Goal: Find specific page/section: Find specific page/section

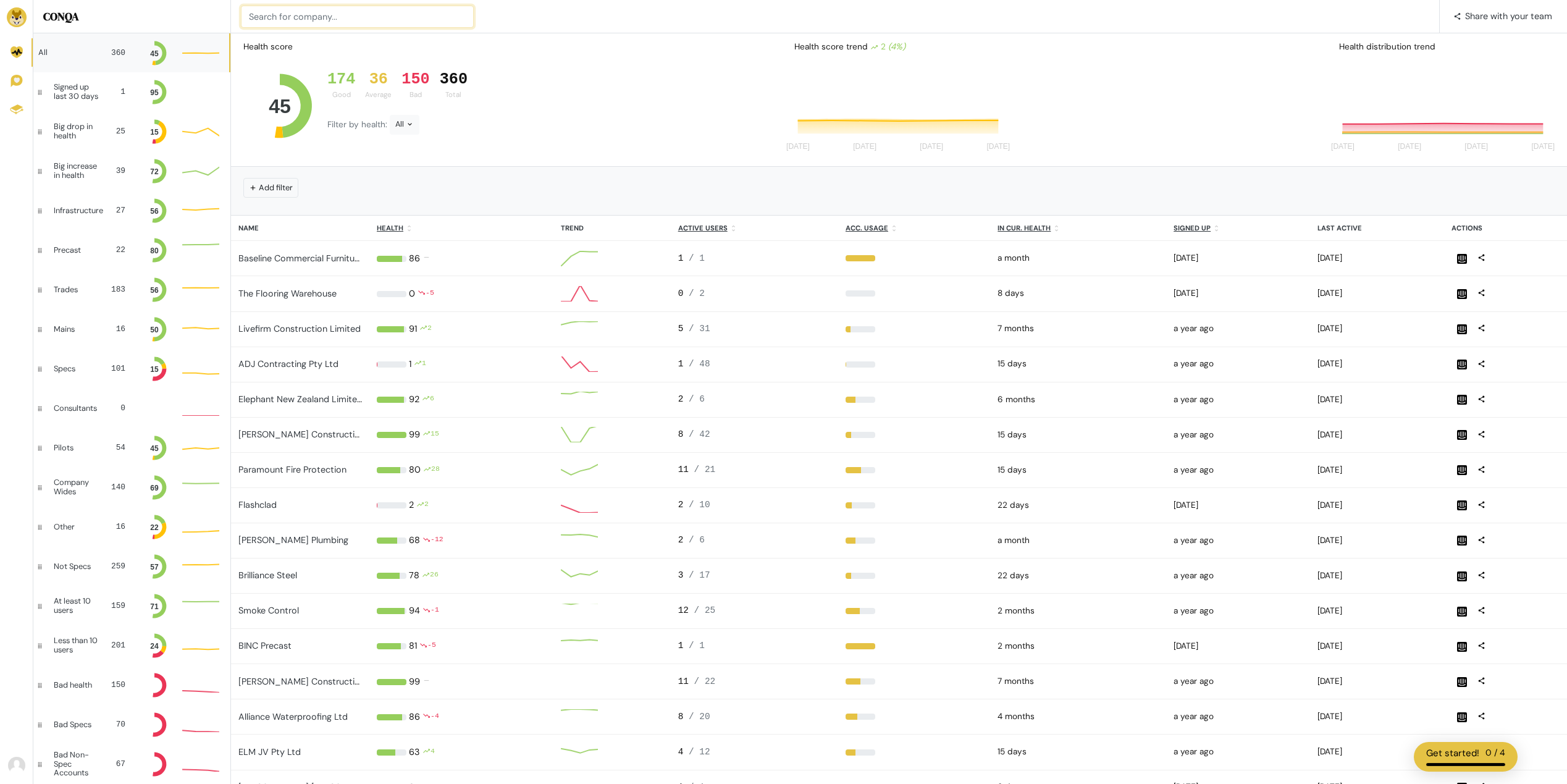
click at [300, 15] on input at bounding box center [358, 17] width 233 height 22
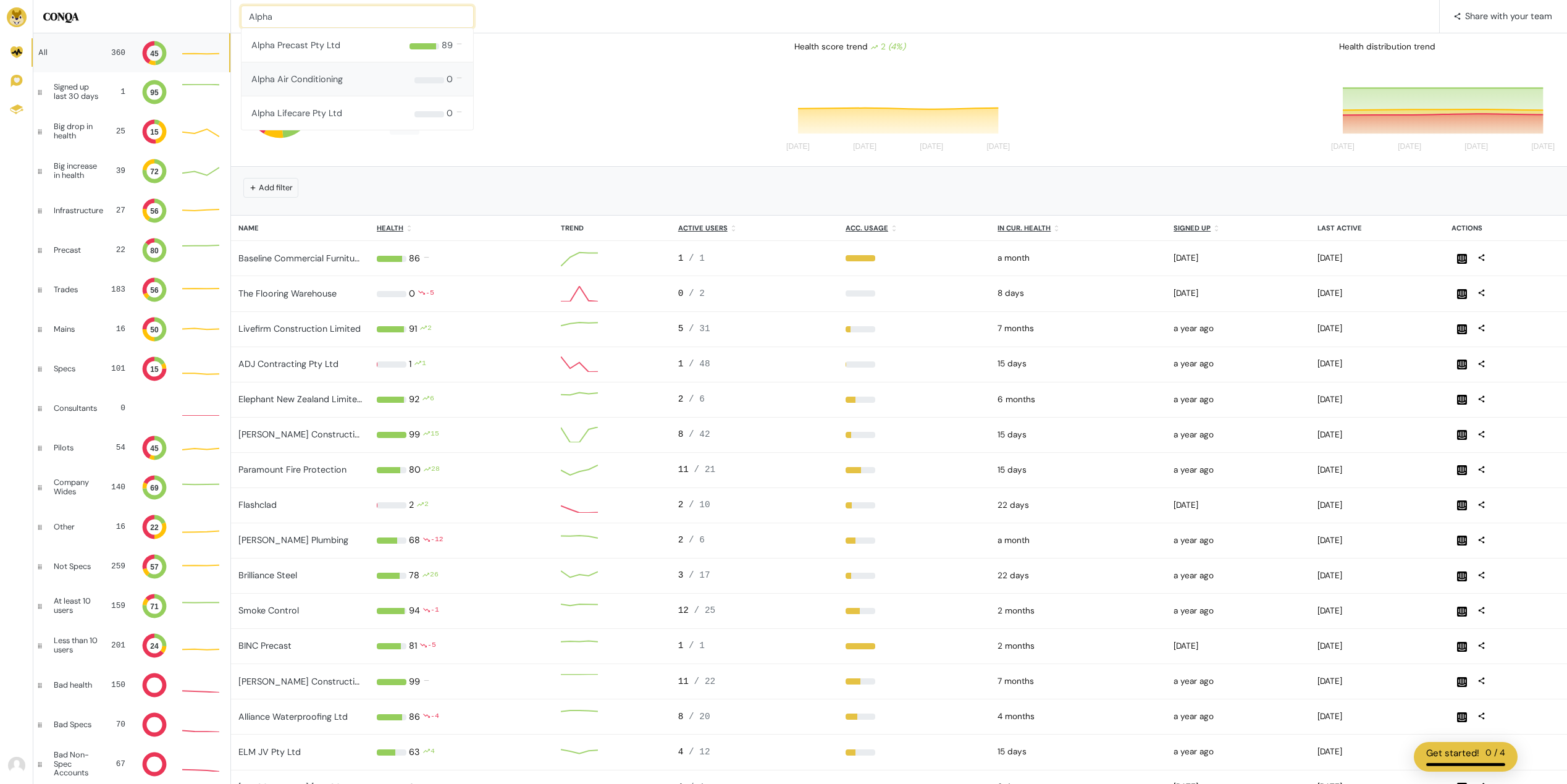
type input "Alpha"
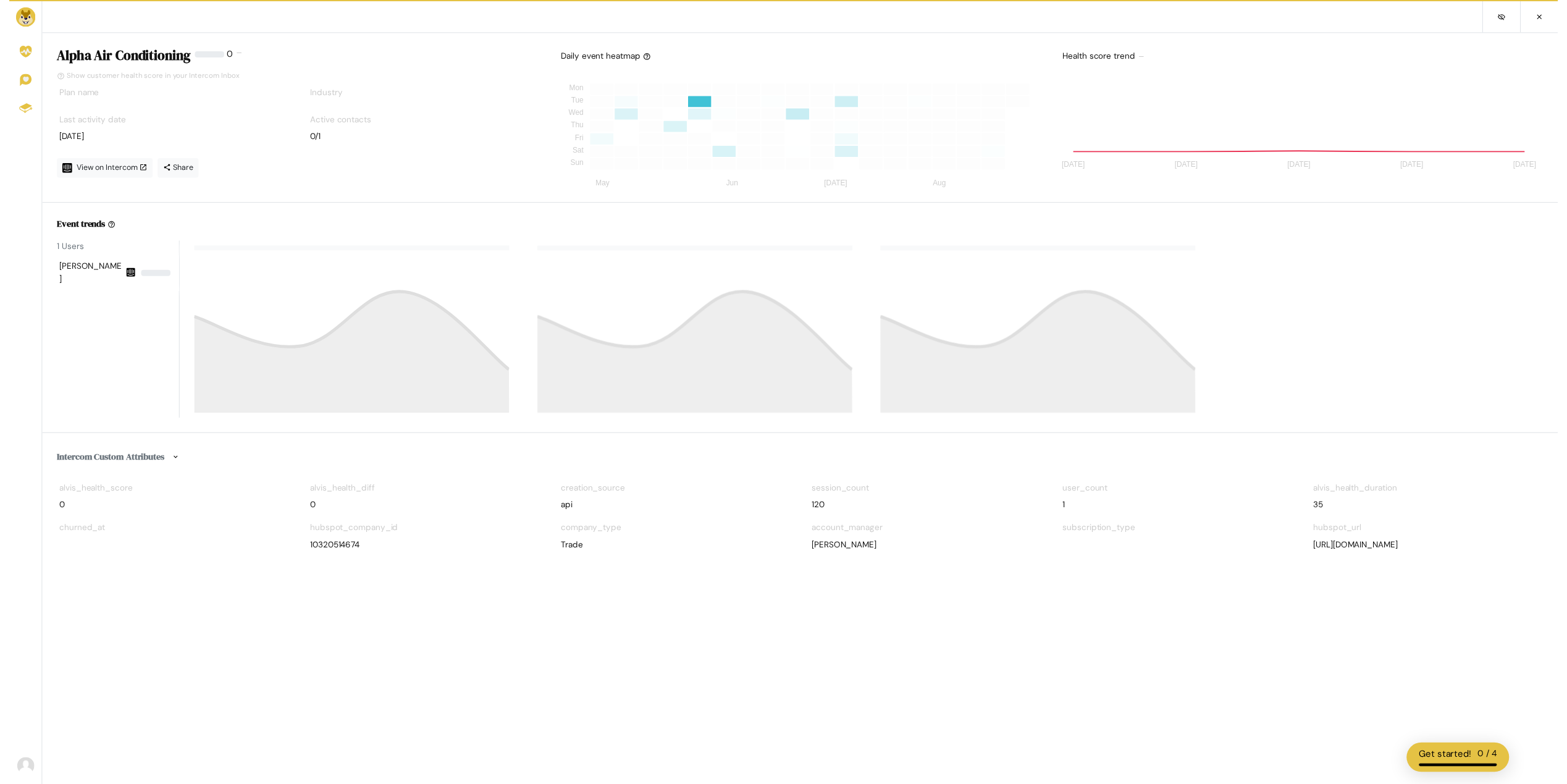
scroll to position [112, 483]
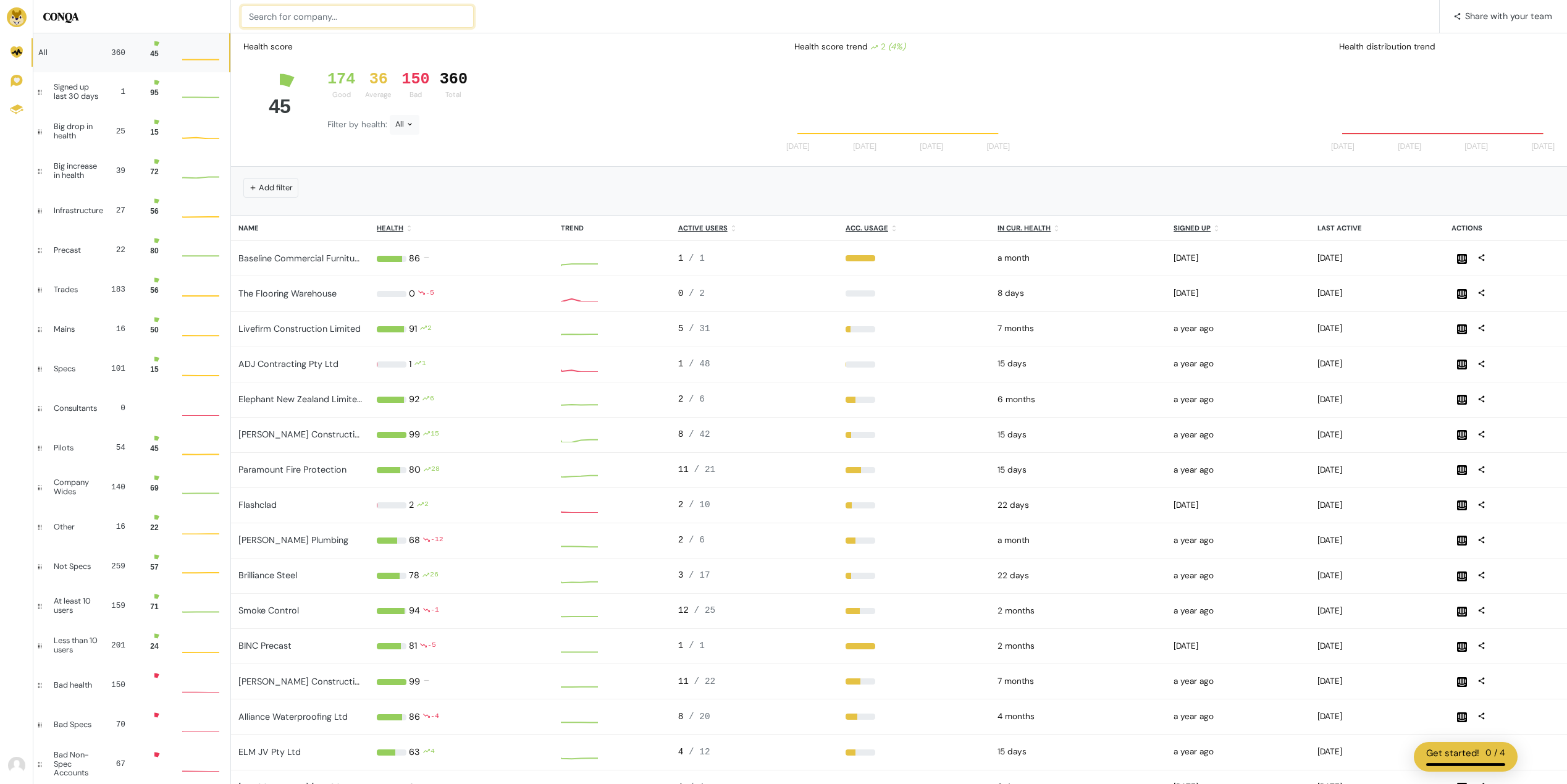
click at [260, 21] on input at bounding box center [358, 17] width 233 height 22
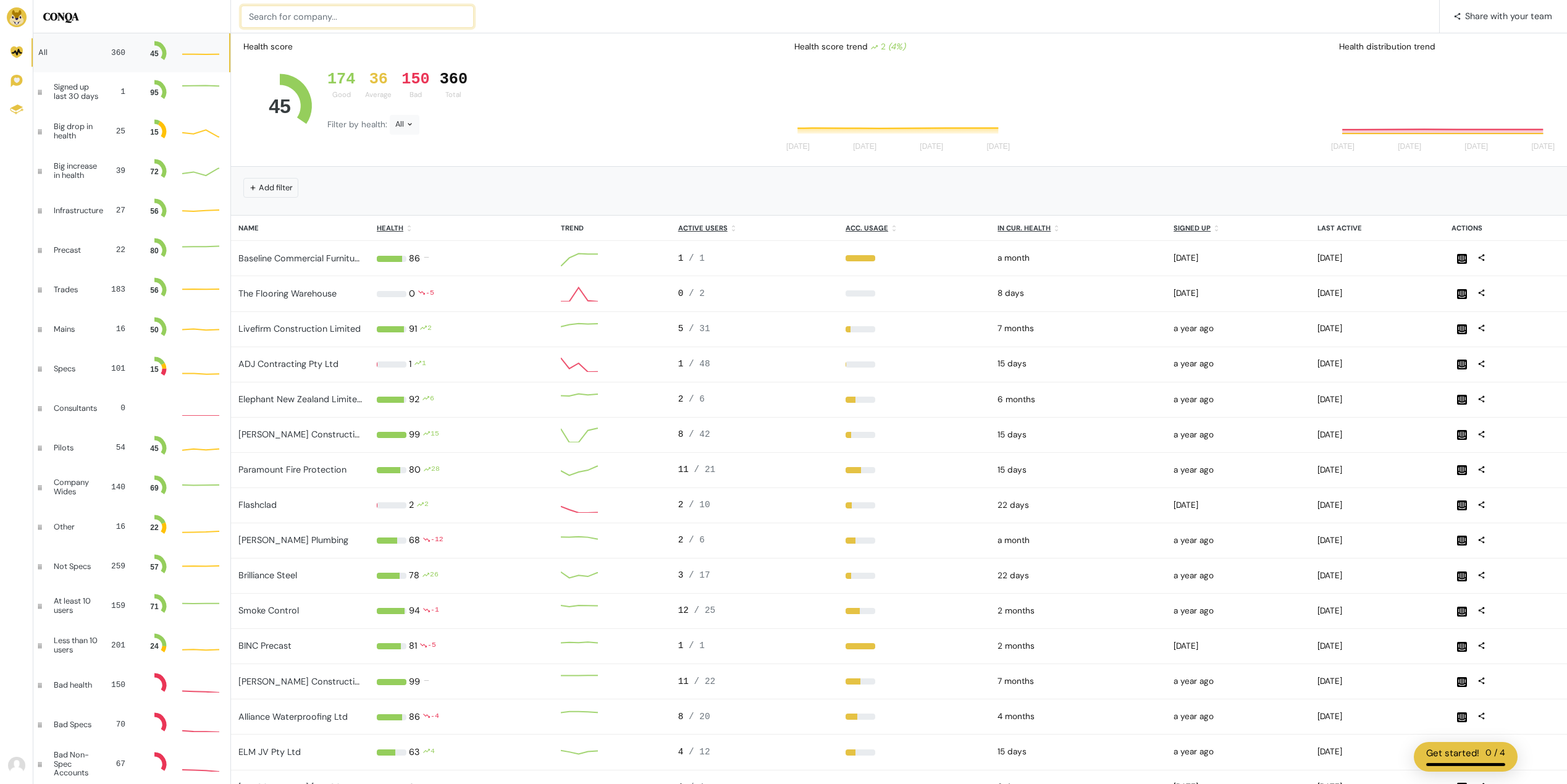
scroll to position [25, 28]
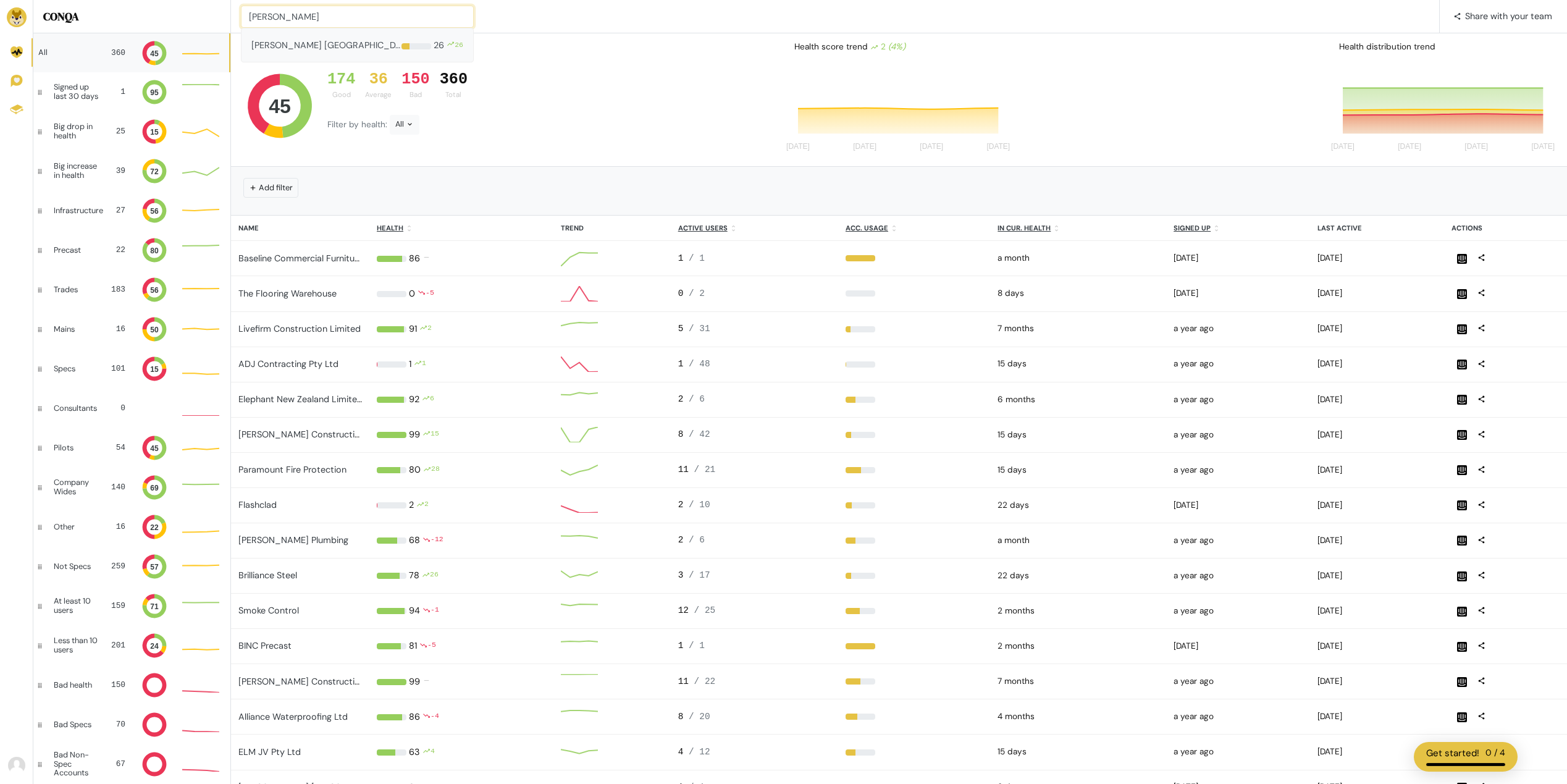
type input "Anjie"
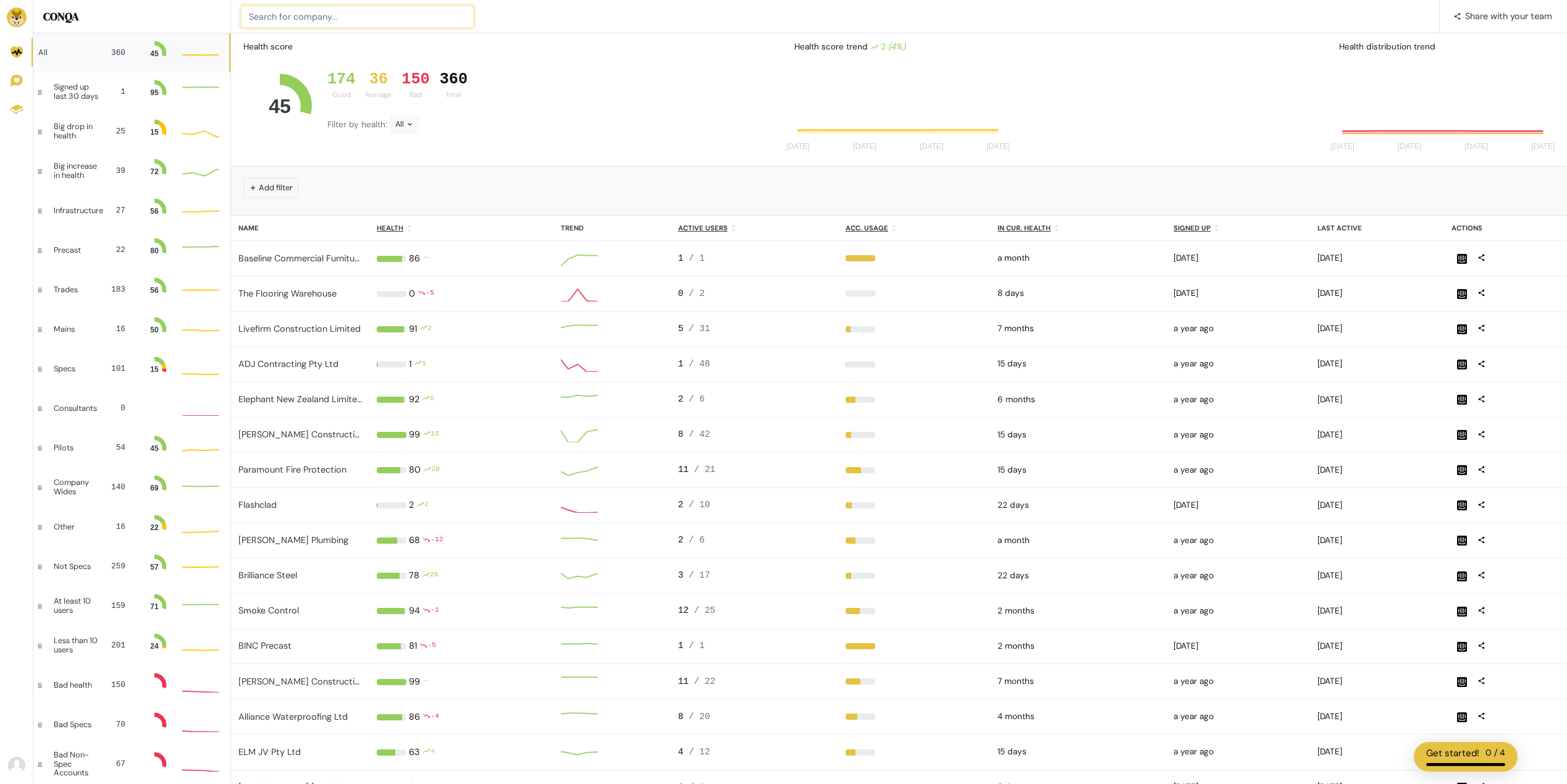
click at [308, 26] on input at bounding box center [358, 17] width 233 height 22
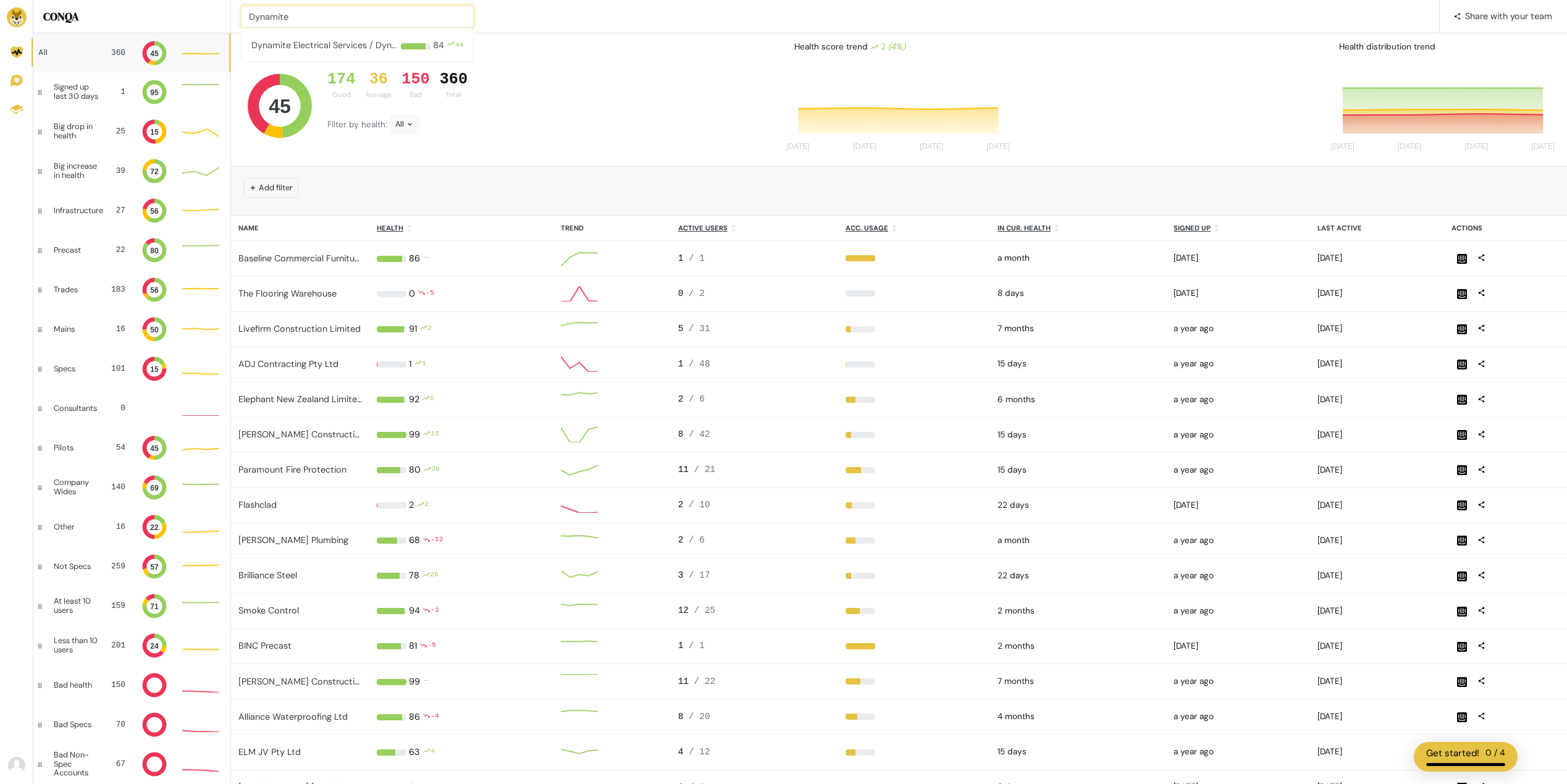
type input "Dynamite"
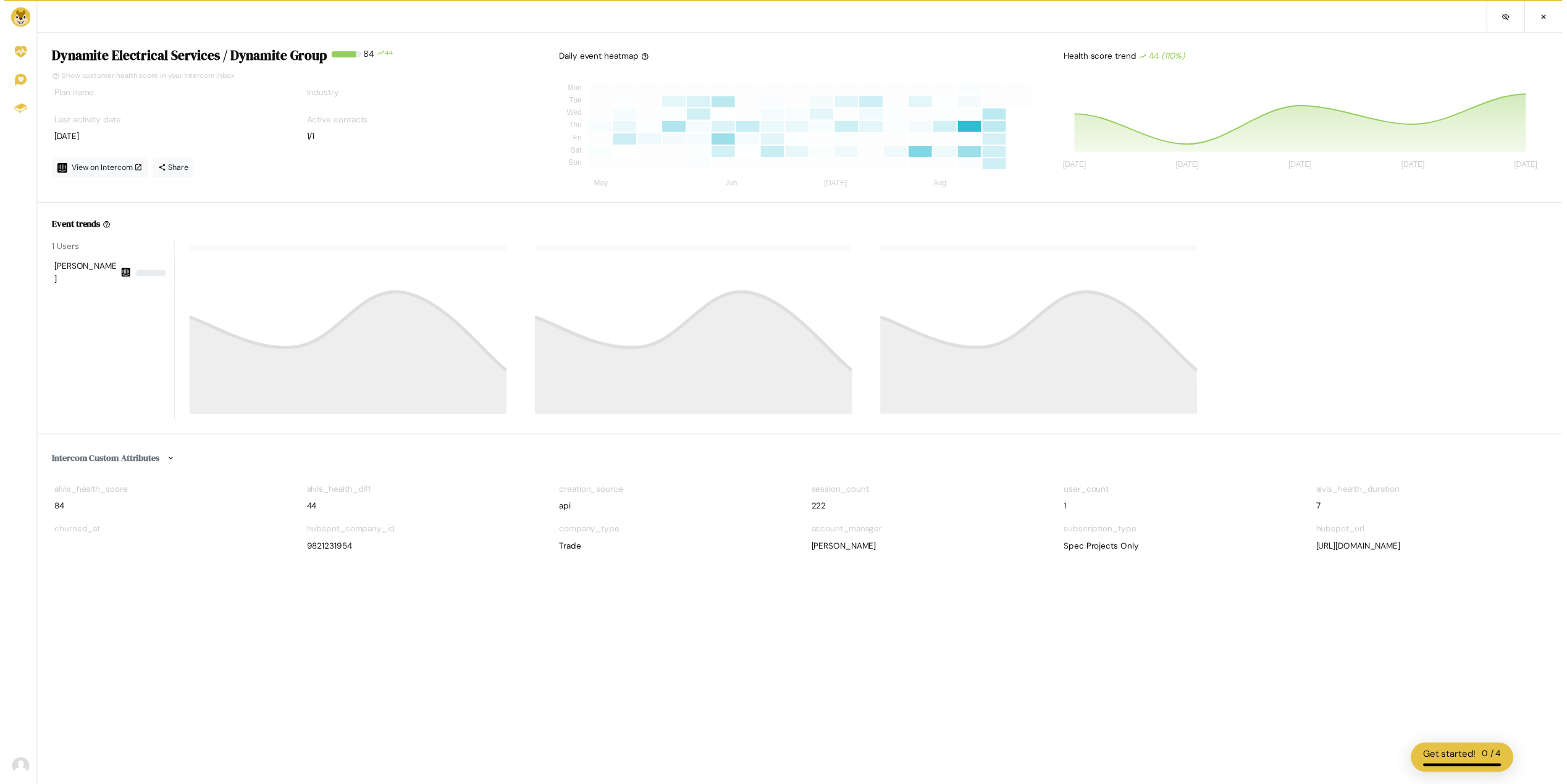
scroll to position [112, 483]
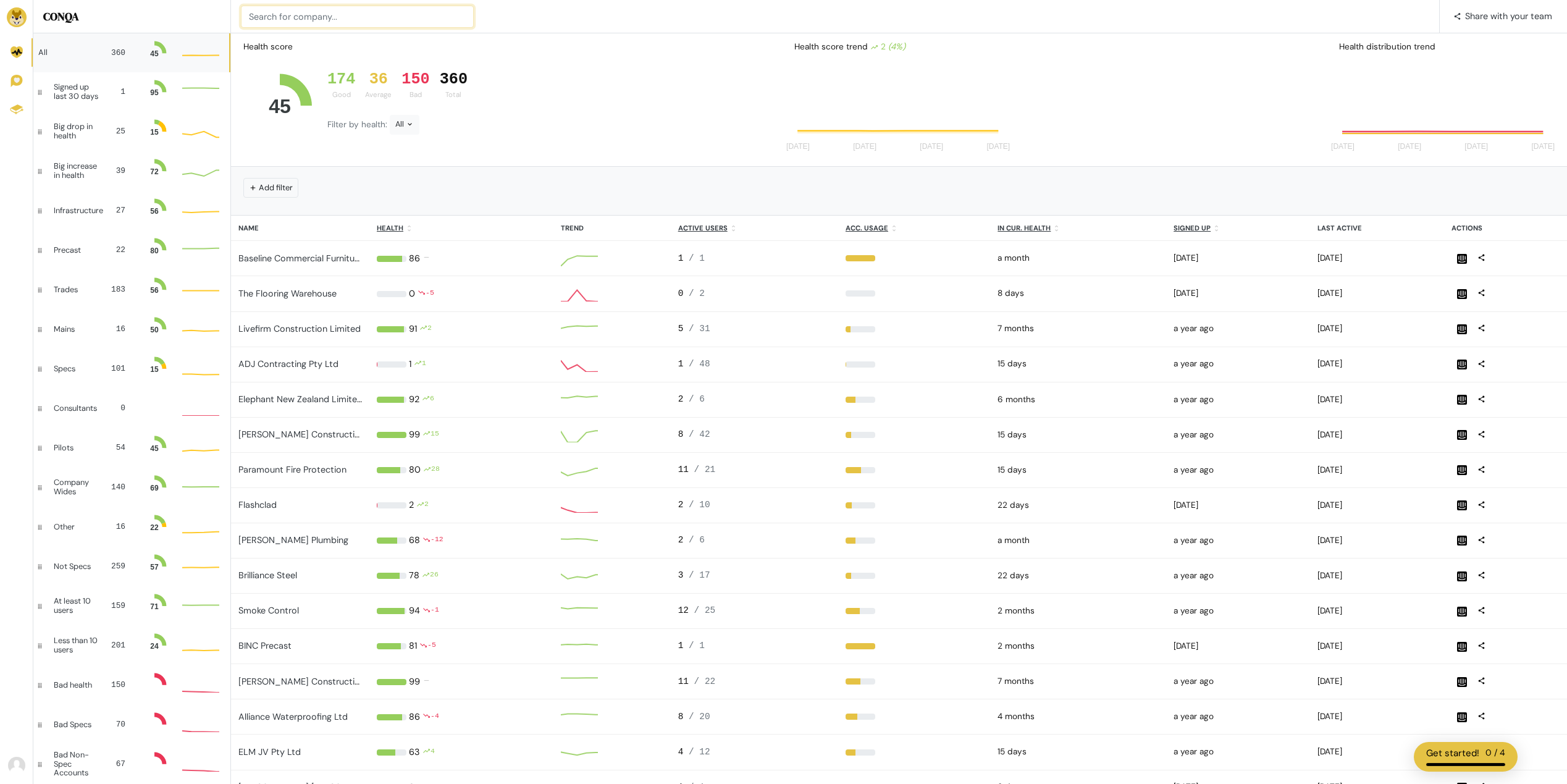
click at [310, 26] on input at bounding box center [358, 17] width 233 height 22
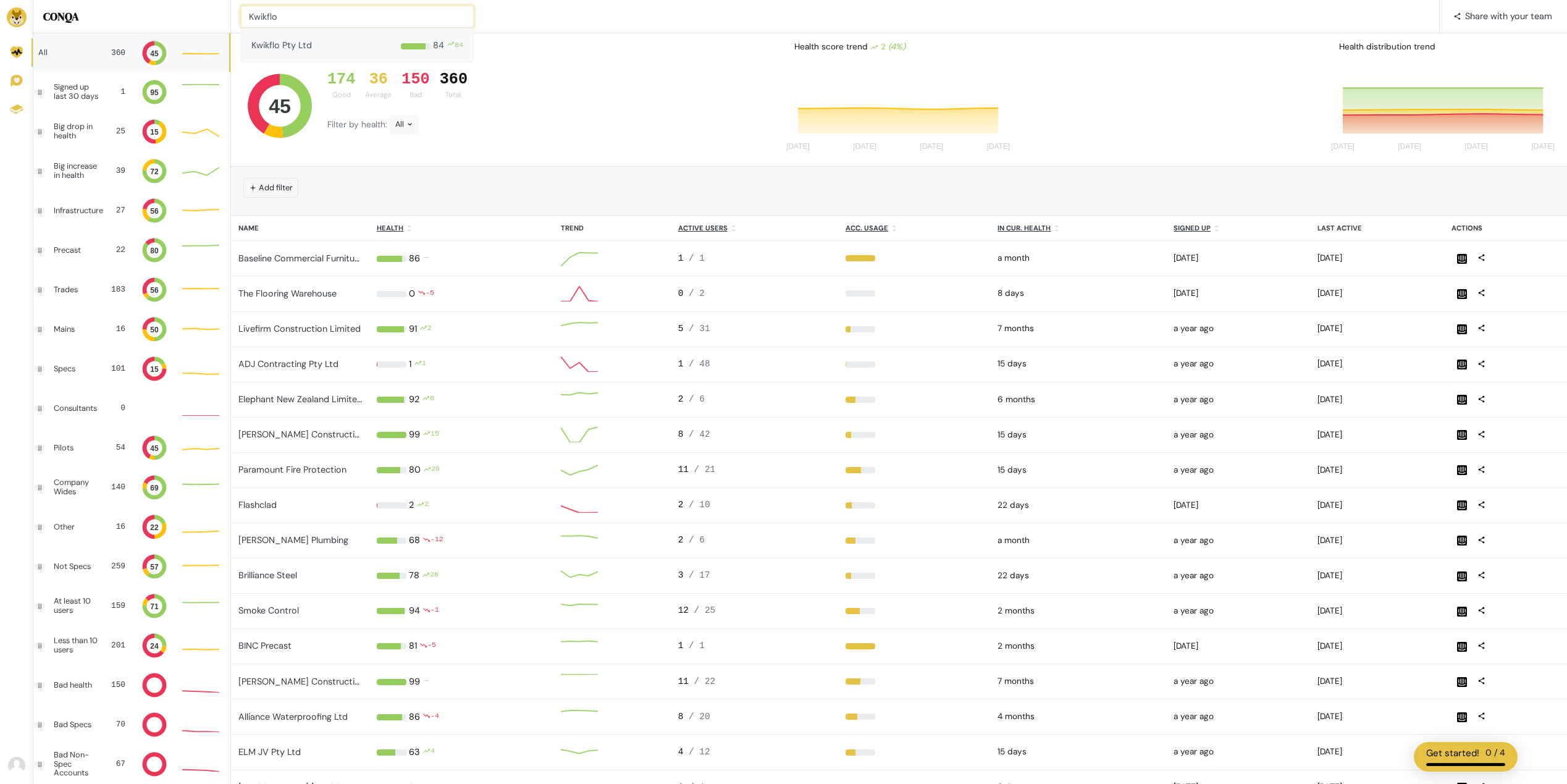
type input "Kwikflo"
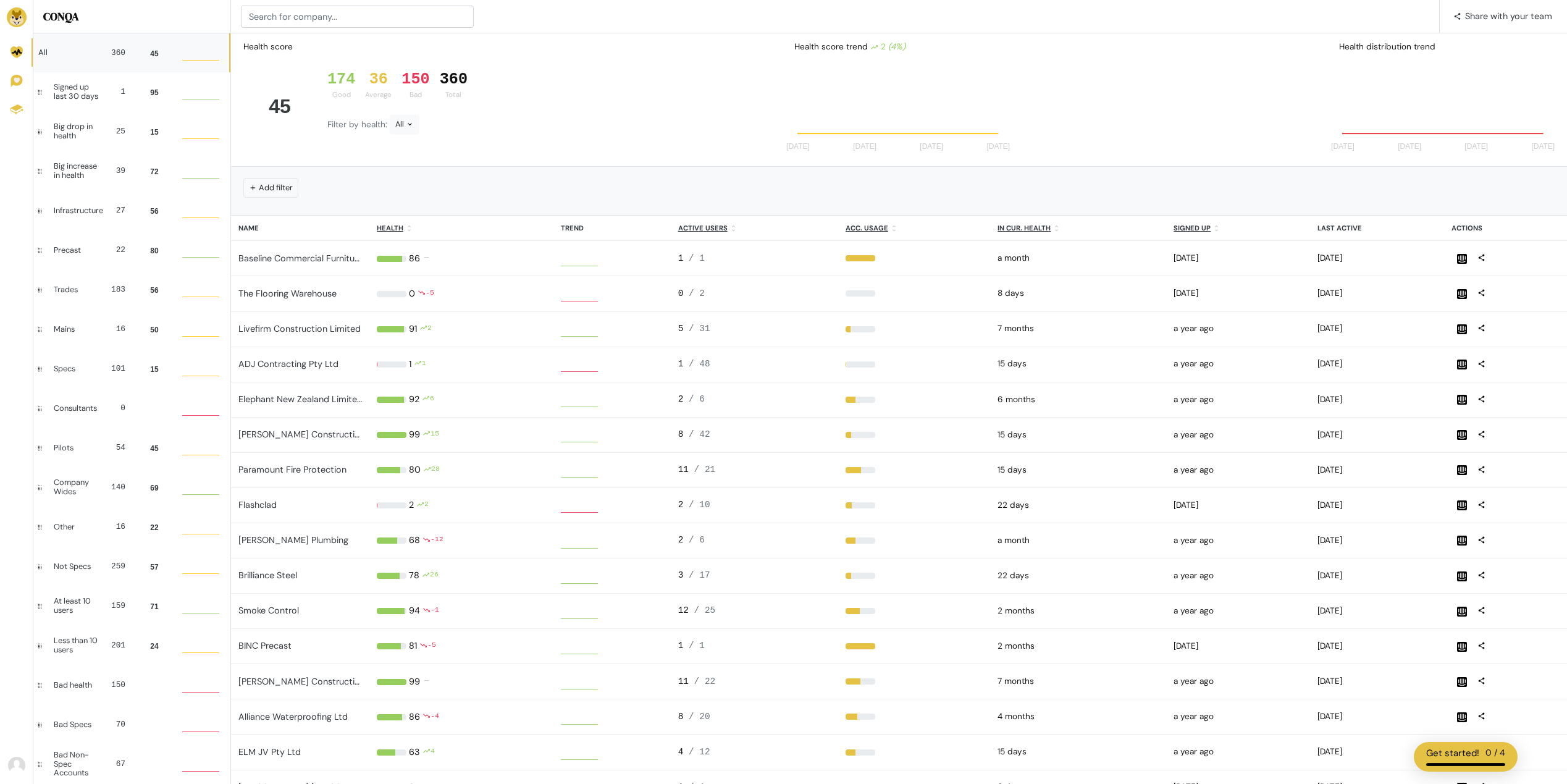
scroll to position [25, 28]
click at [327, 17] on input at bounding box center [358, 17] width 233 height 22
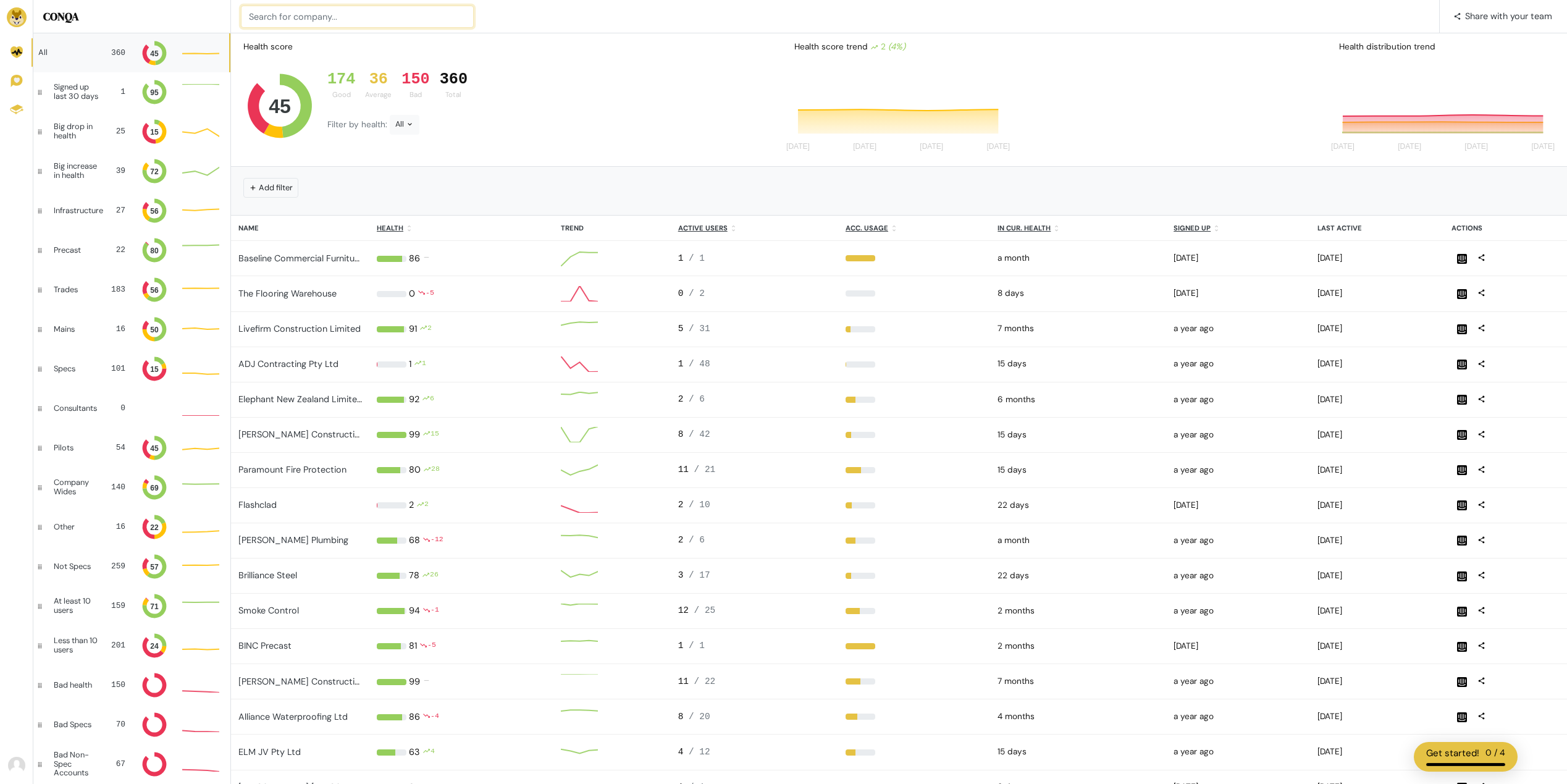
paste input "McConnell Dowell Constructors Limited"
type input "McConnell Dowell Constructors Limited"
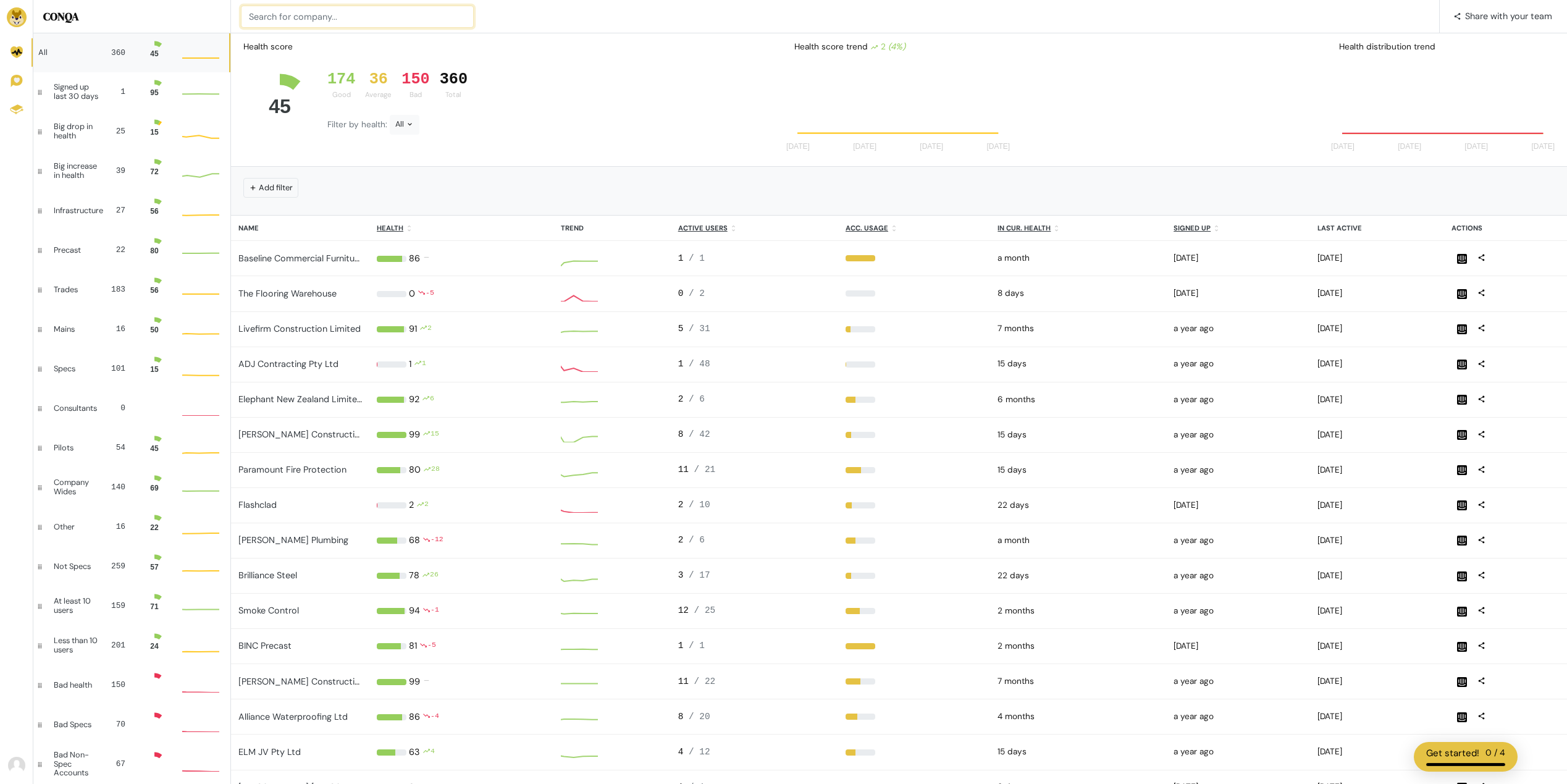
click at [292, 16] on input at bounding box center [358, 17] width 233 height 22
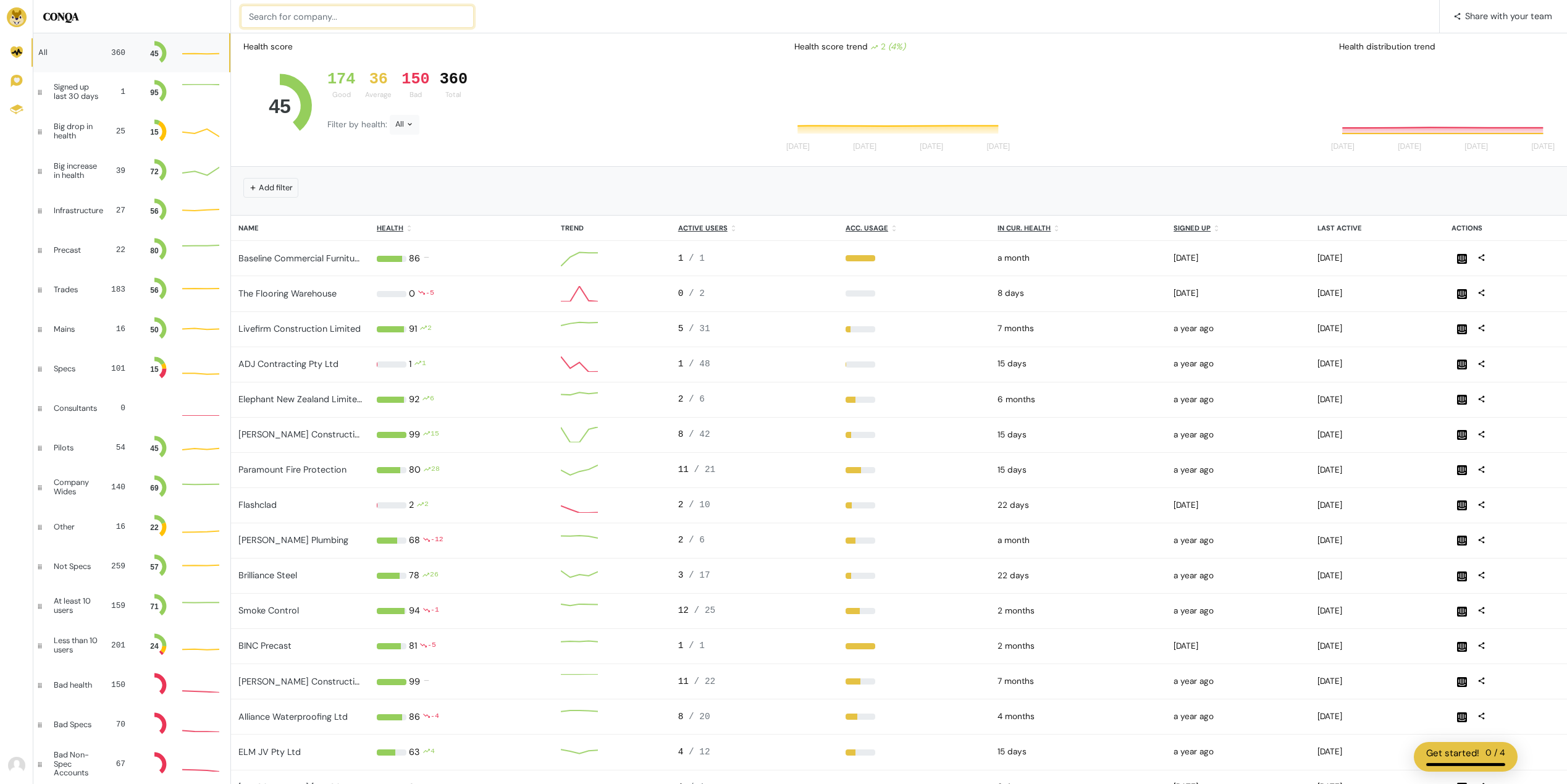
paste input "[PERSON_NAME] Plumbing"
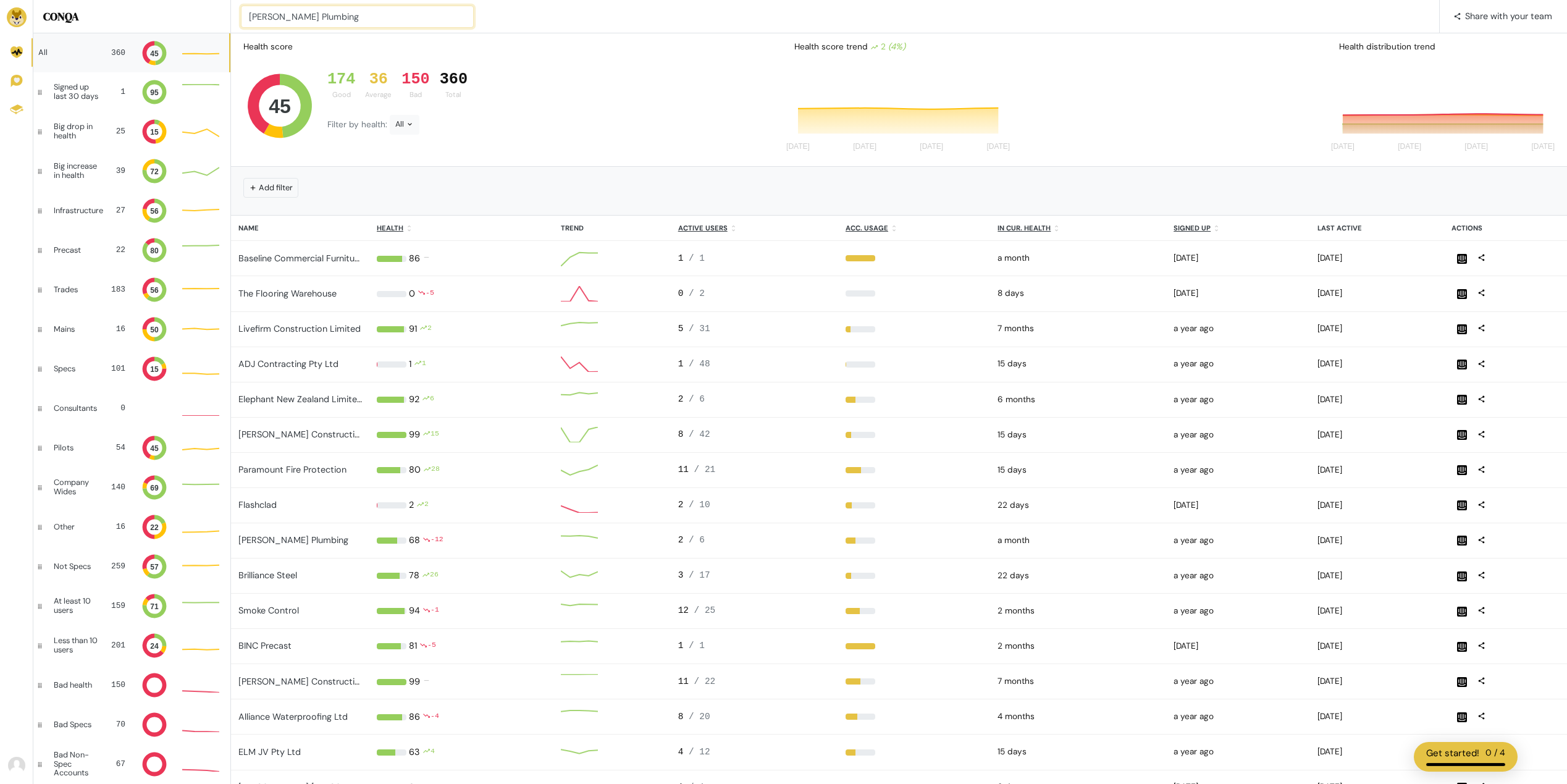
type input "[PERSON_NAME] Plumbing"
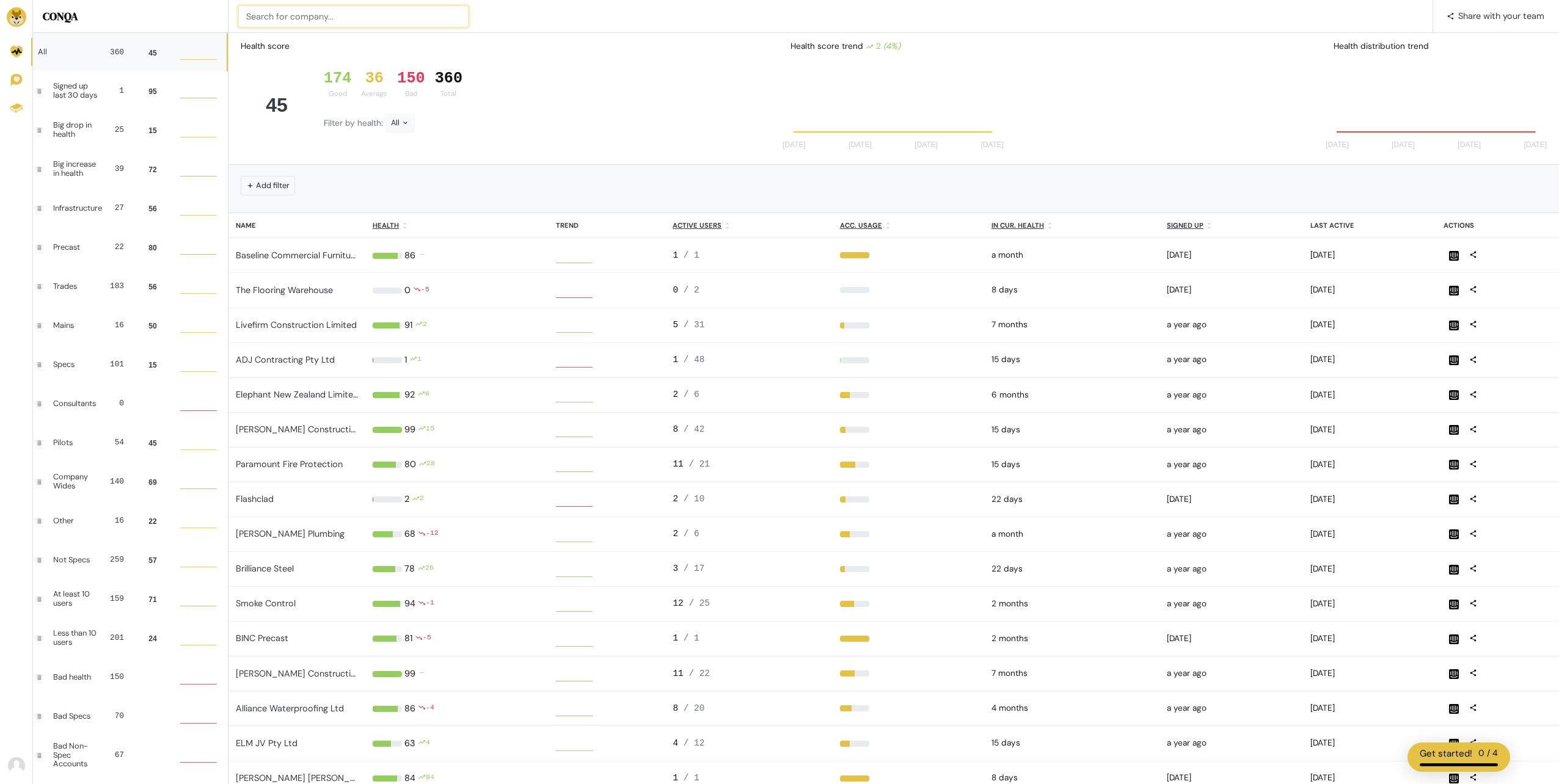
click at [279, 20] on input at bounding box center [354, 16] width 230 height 22
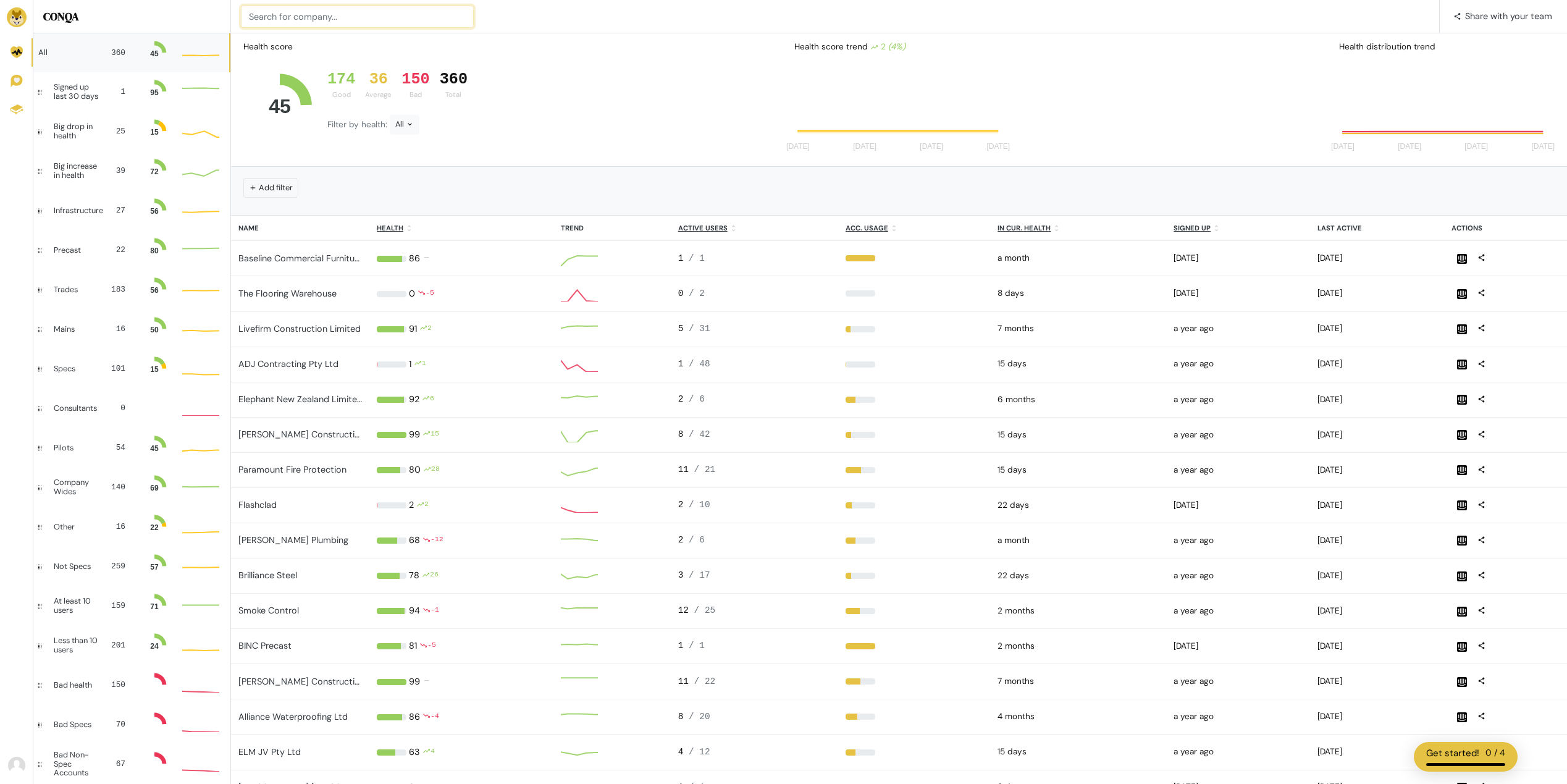
paste input "Metropolitan Roads Program Alliance (FH AU)"
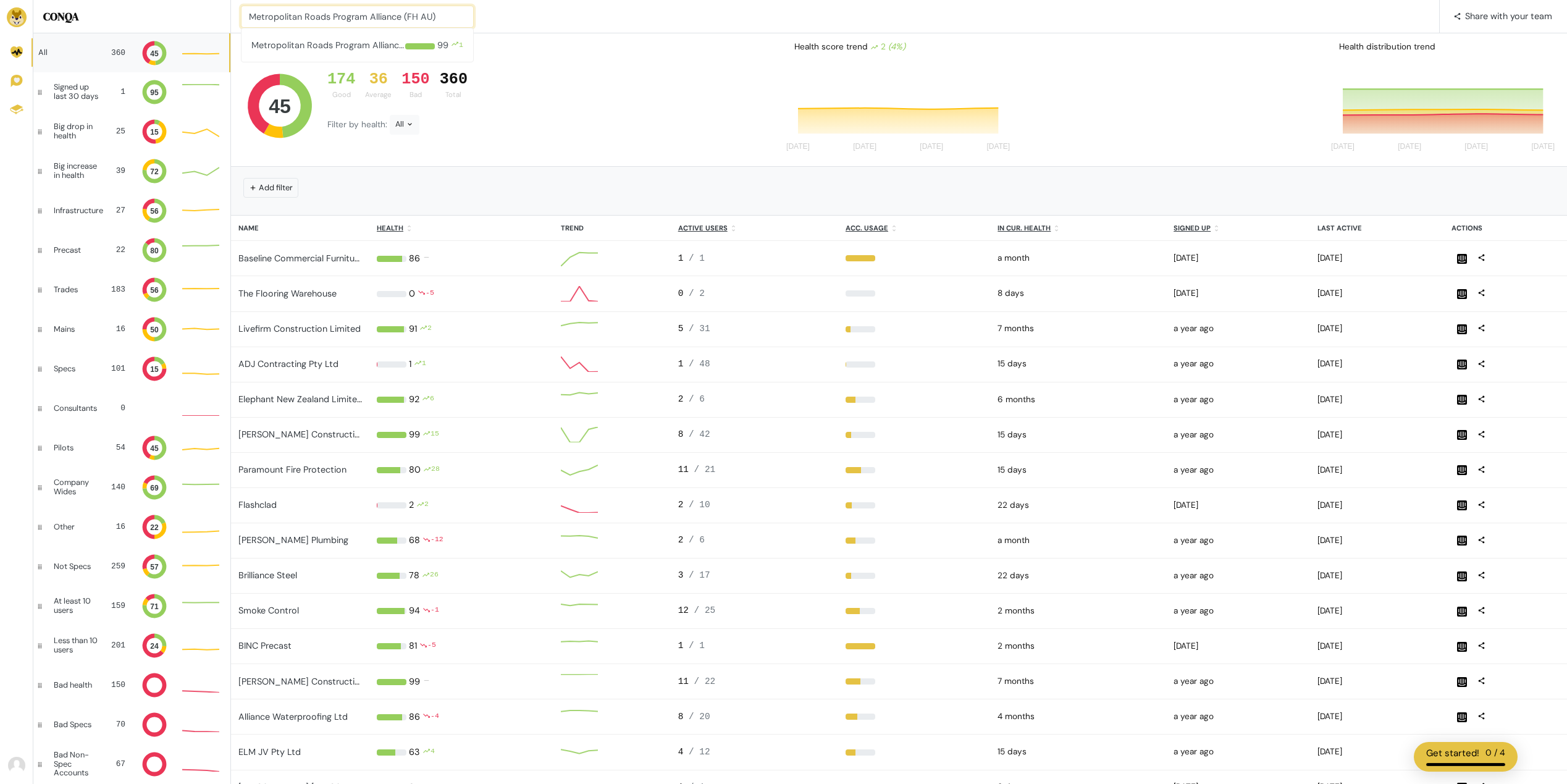
type input "Metropolitan Roads Program Alliance (FH AU)"
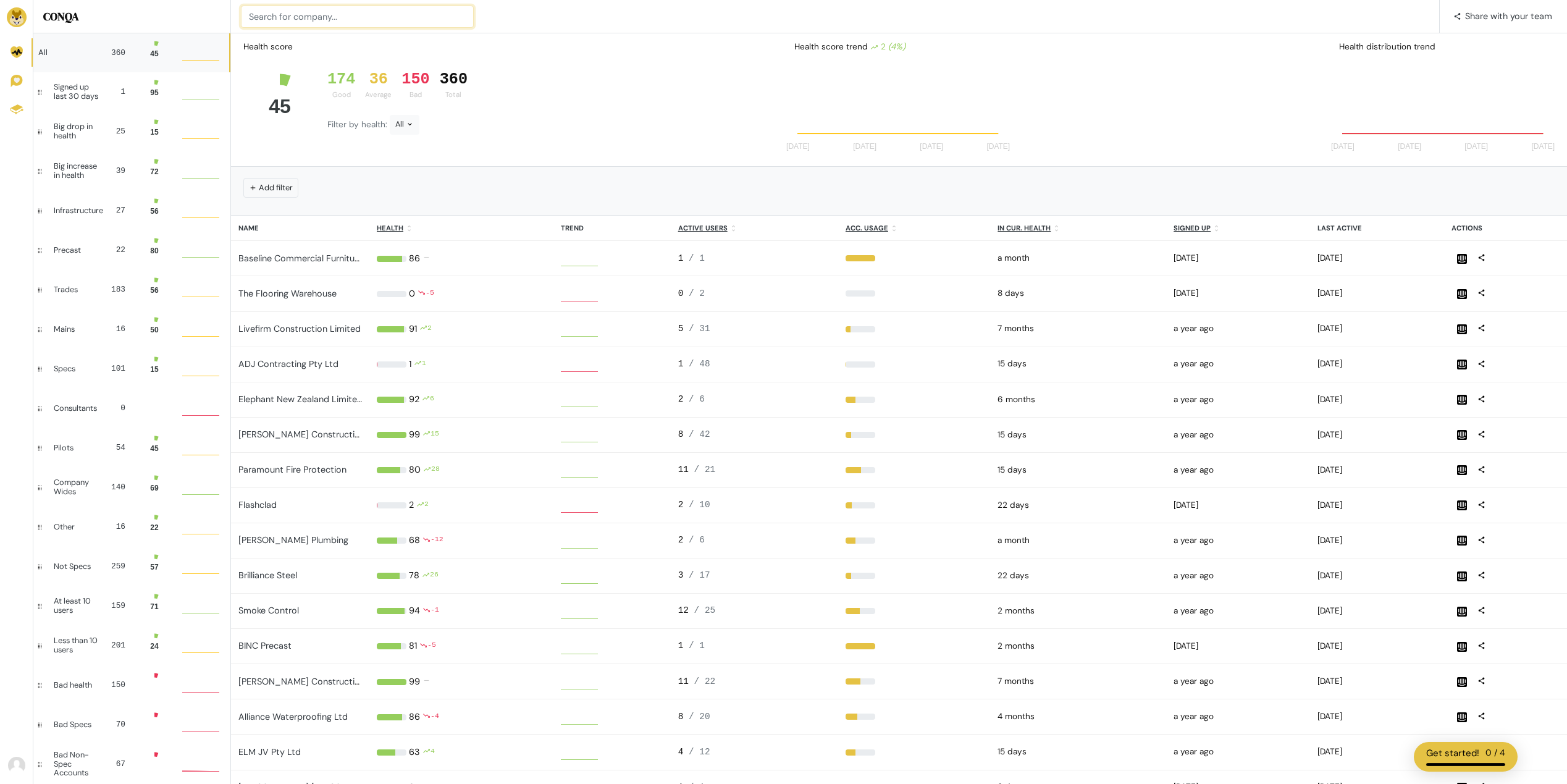
click at [283, 7] on input at bounding box center [358, 17] width 233 height 22
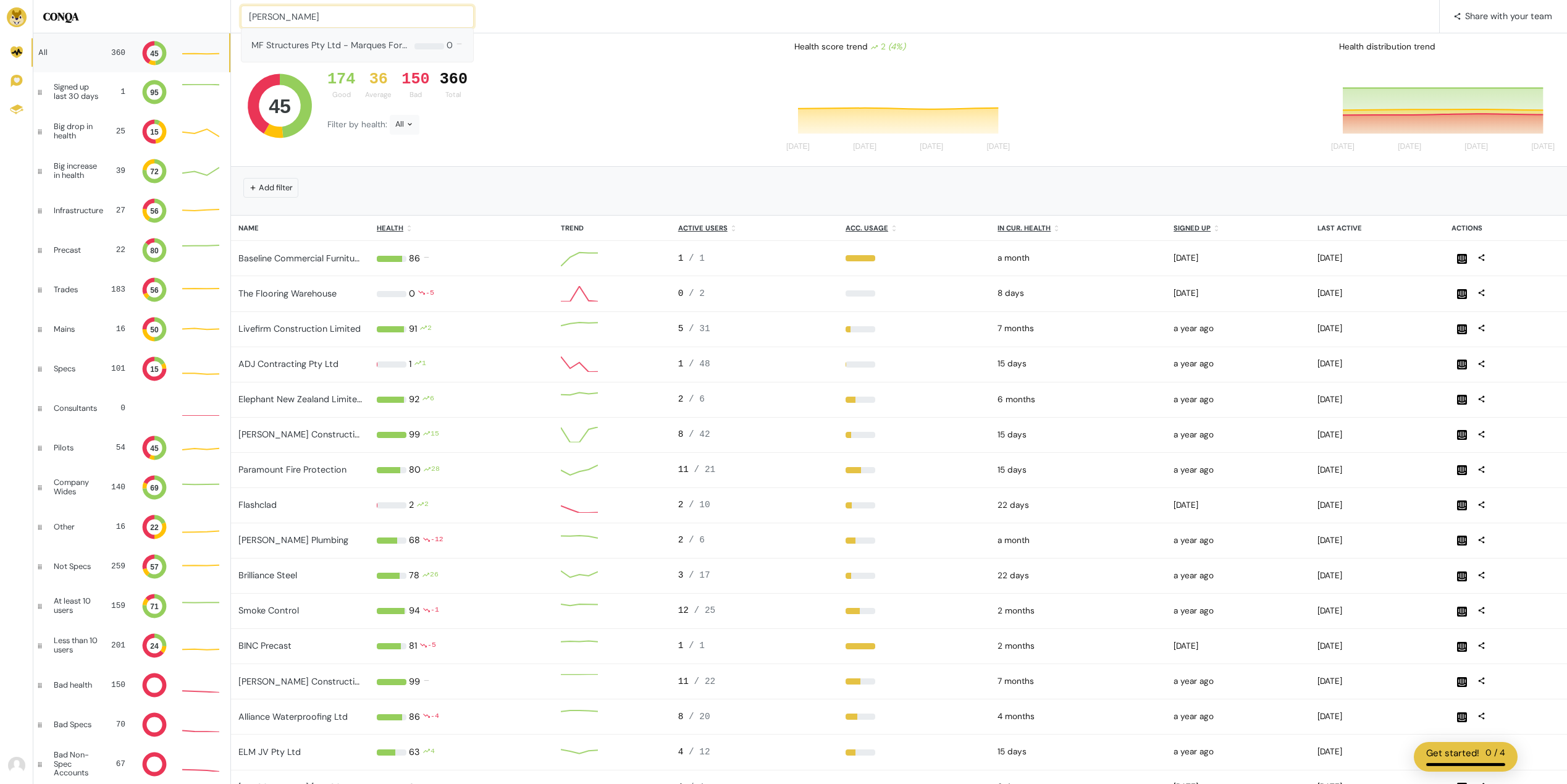
type input "MF Stru"
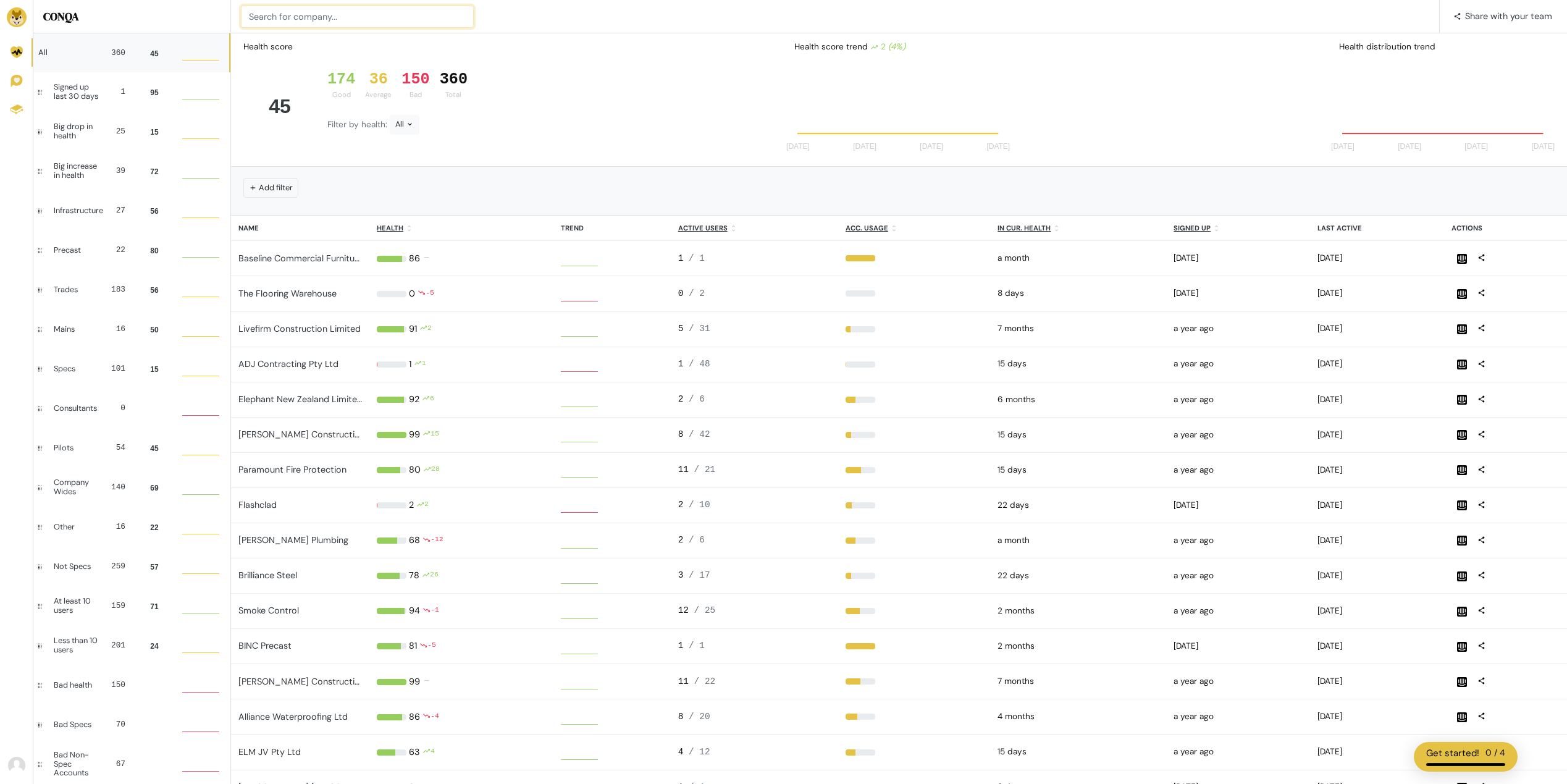
click at [293, 10] on input at bounding box center [358, 17] width 233 height 22
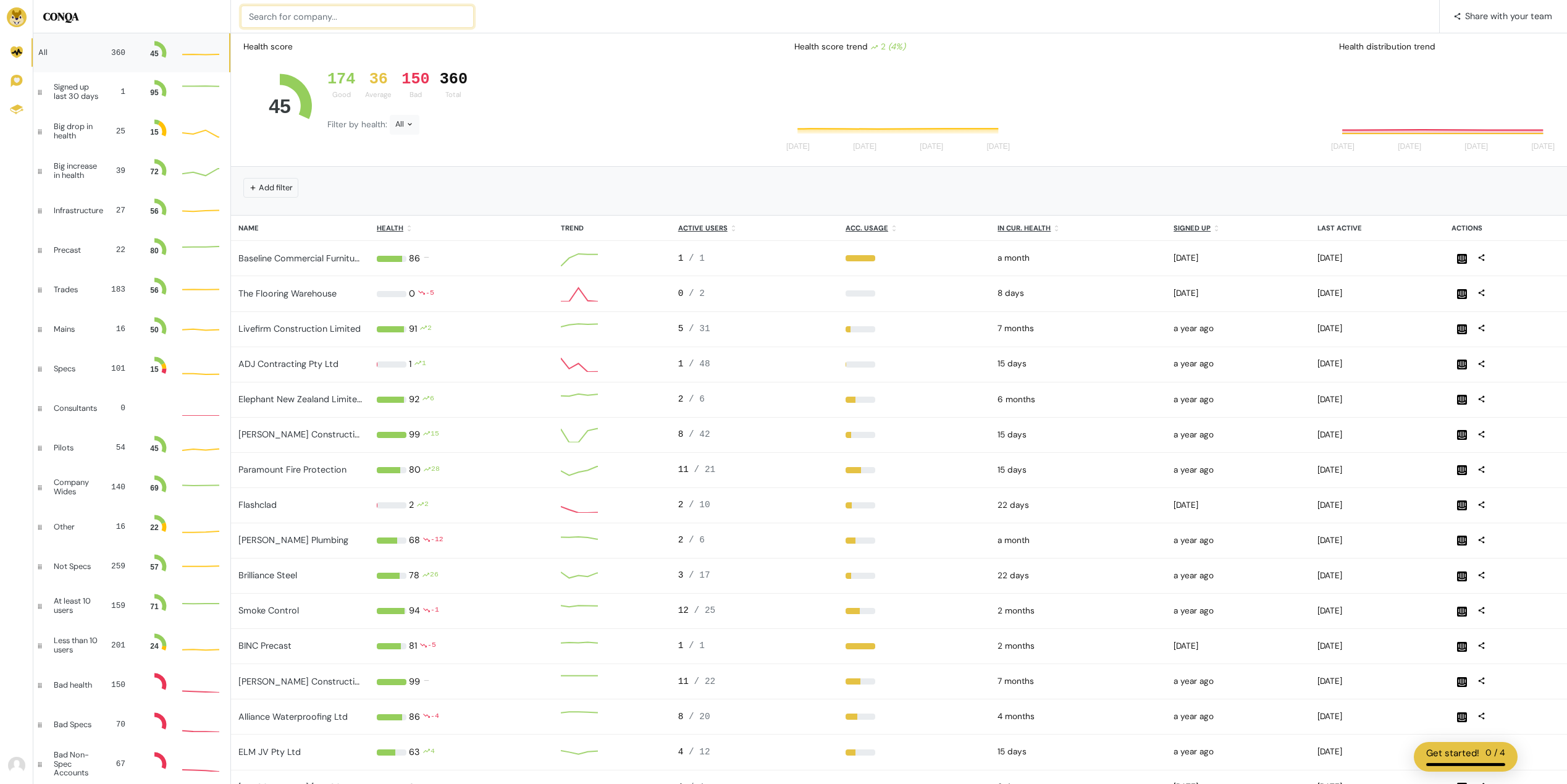
paste input "Norfolk Blinds"
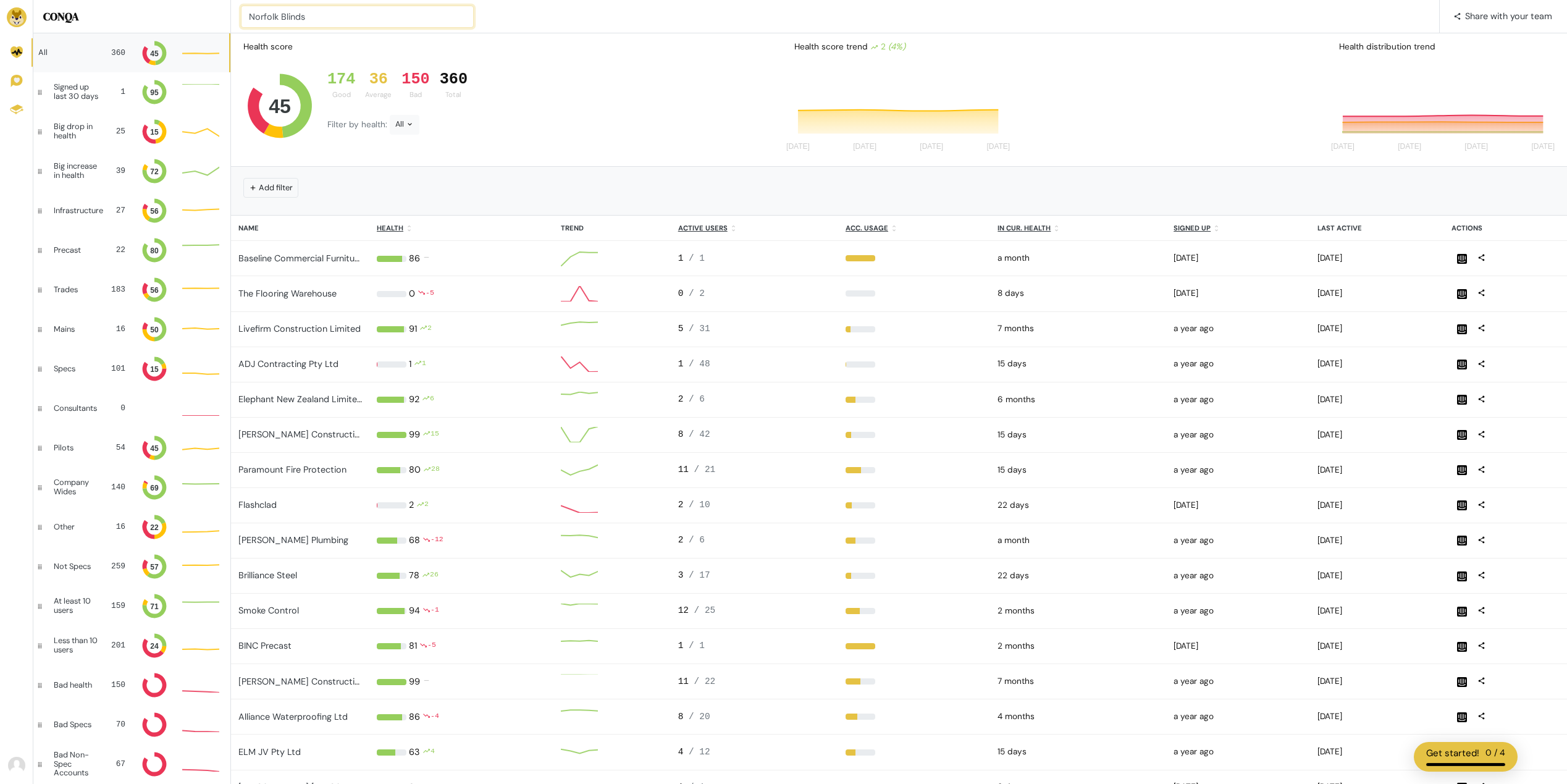
type input "Norfolk Blinds"
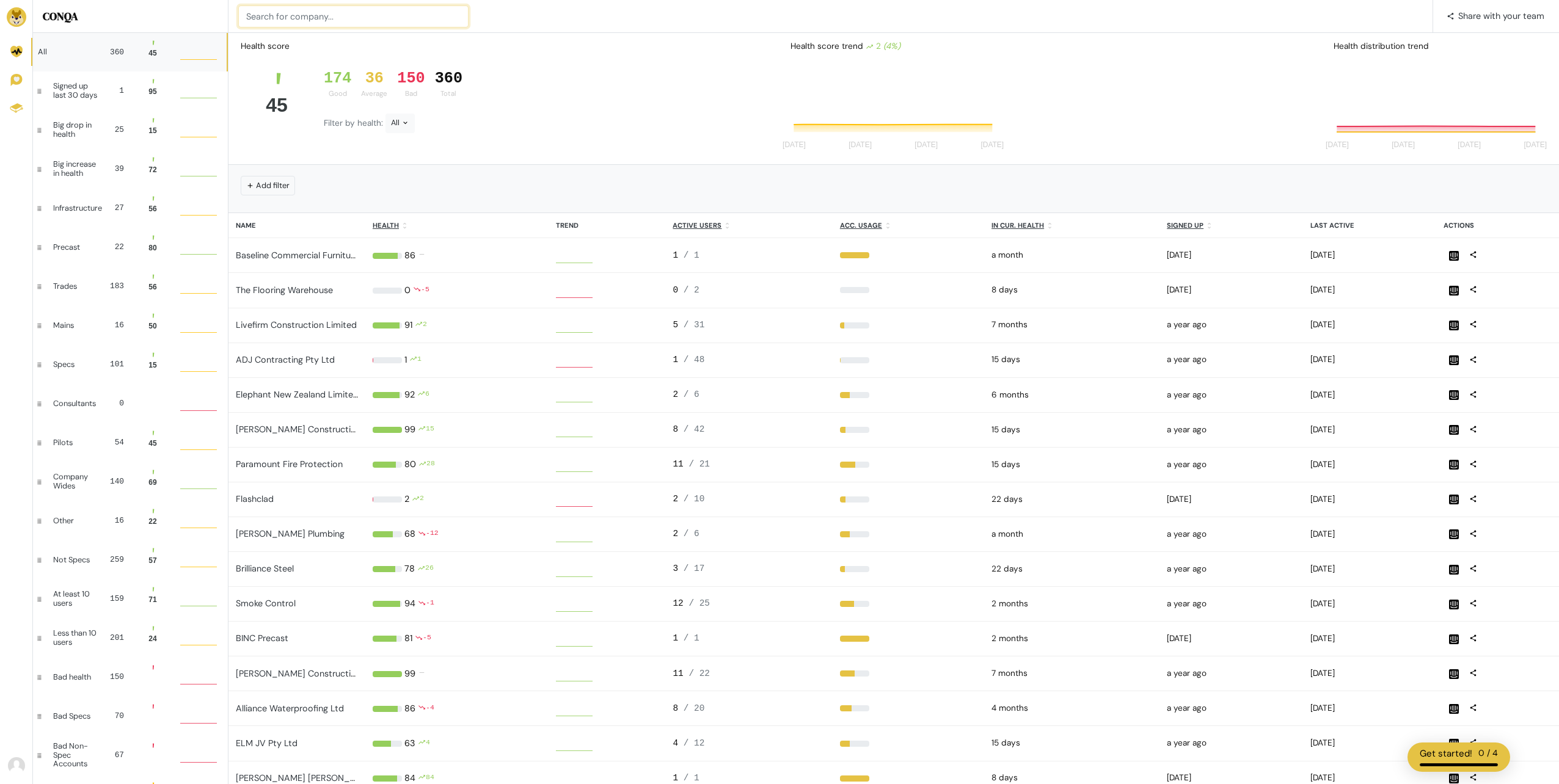
click at [279, 25] on input at bounding box center [354, 16] width 230 height 22
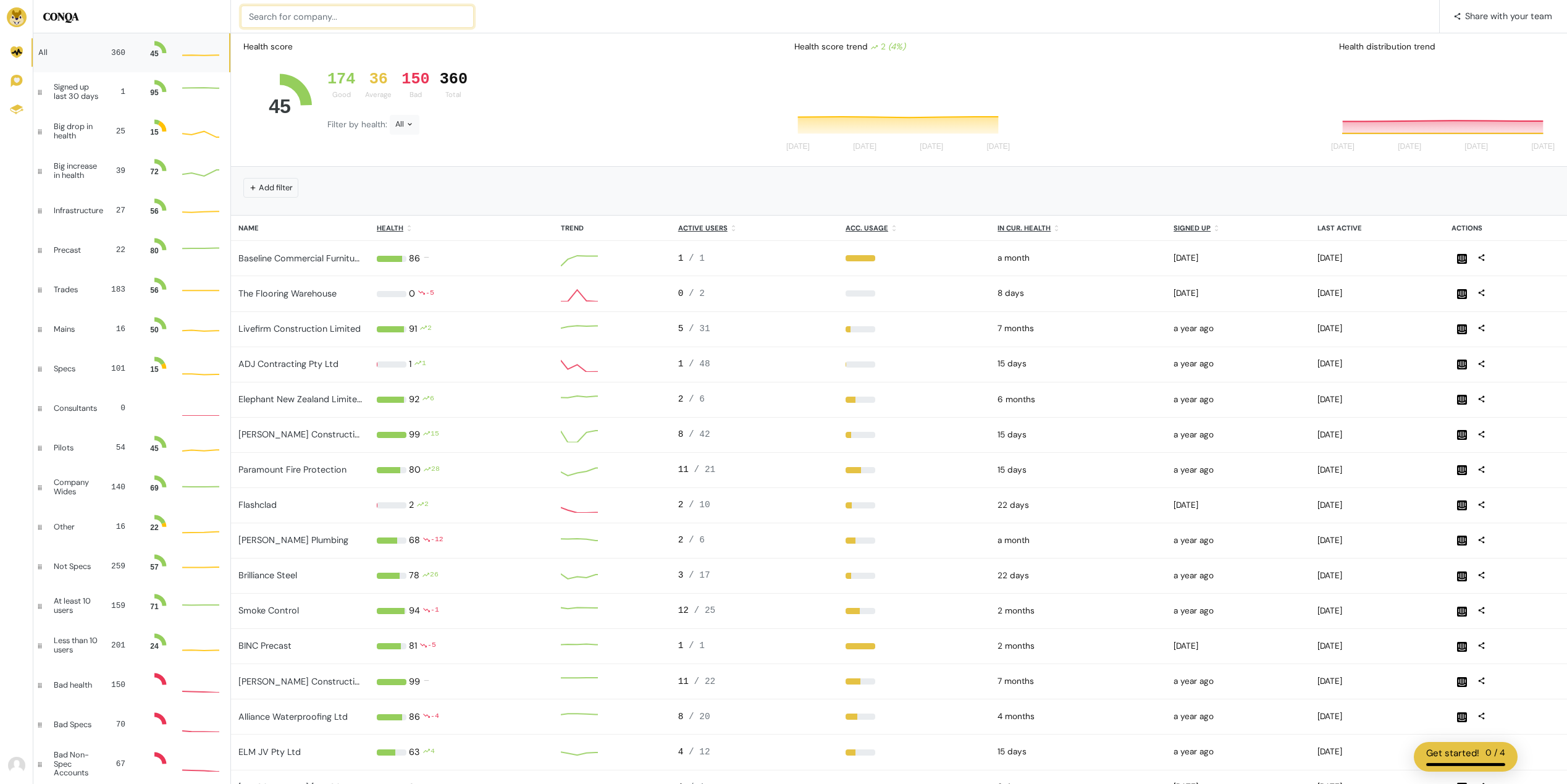
paste input "Progressive Plumbing PTY LTD"
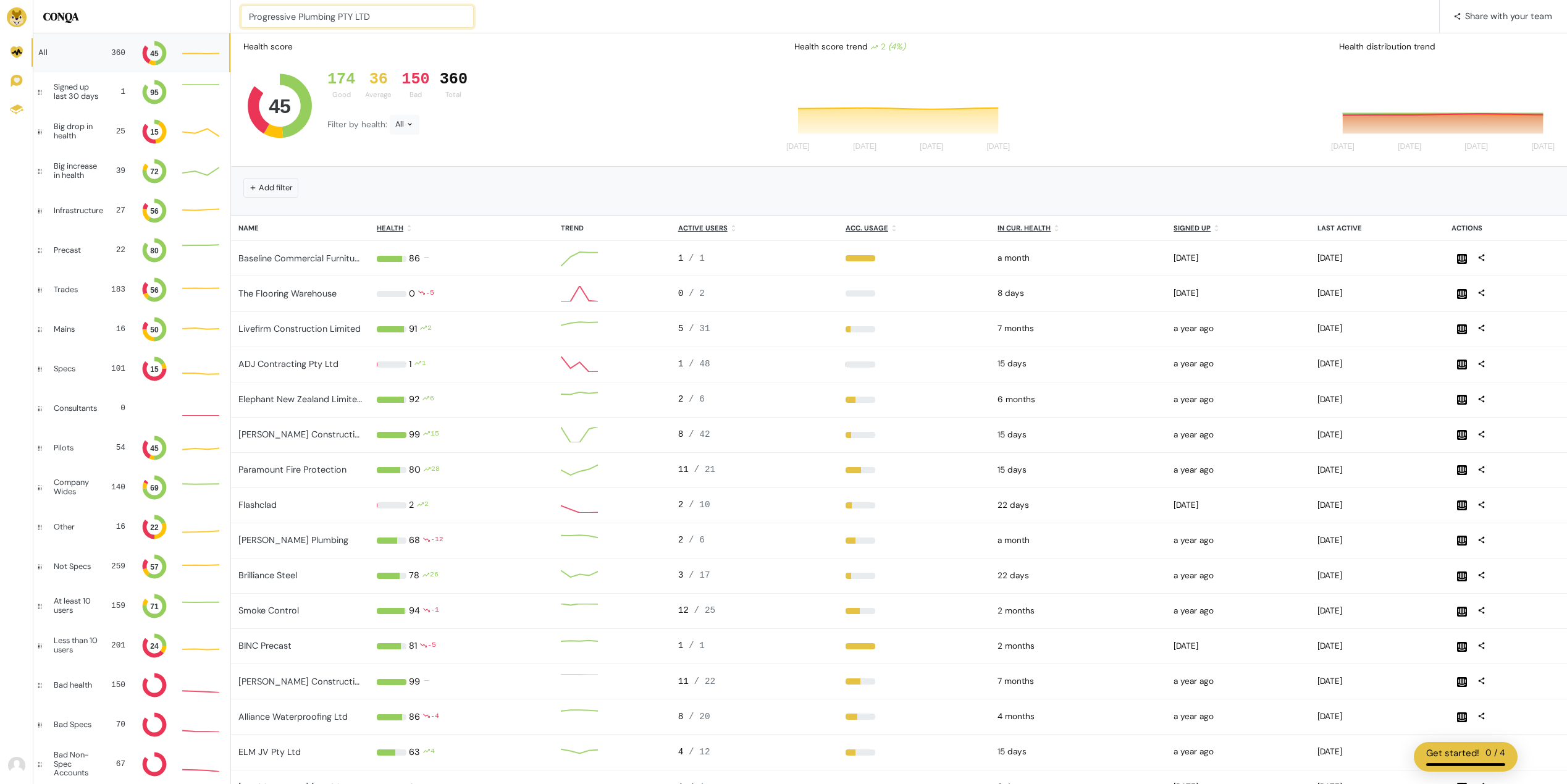
type input "Progressive Plumbing PTY LTD"
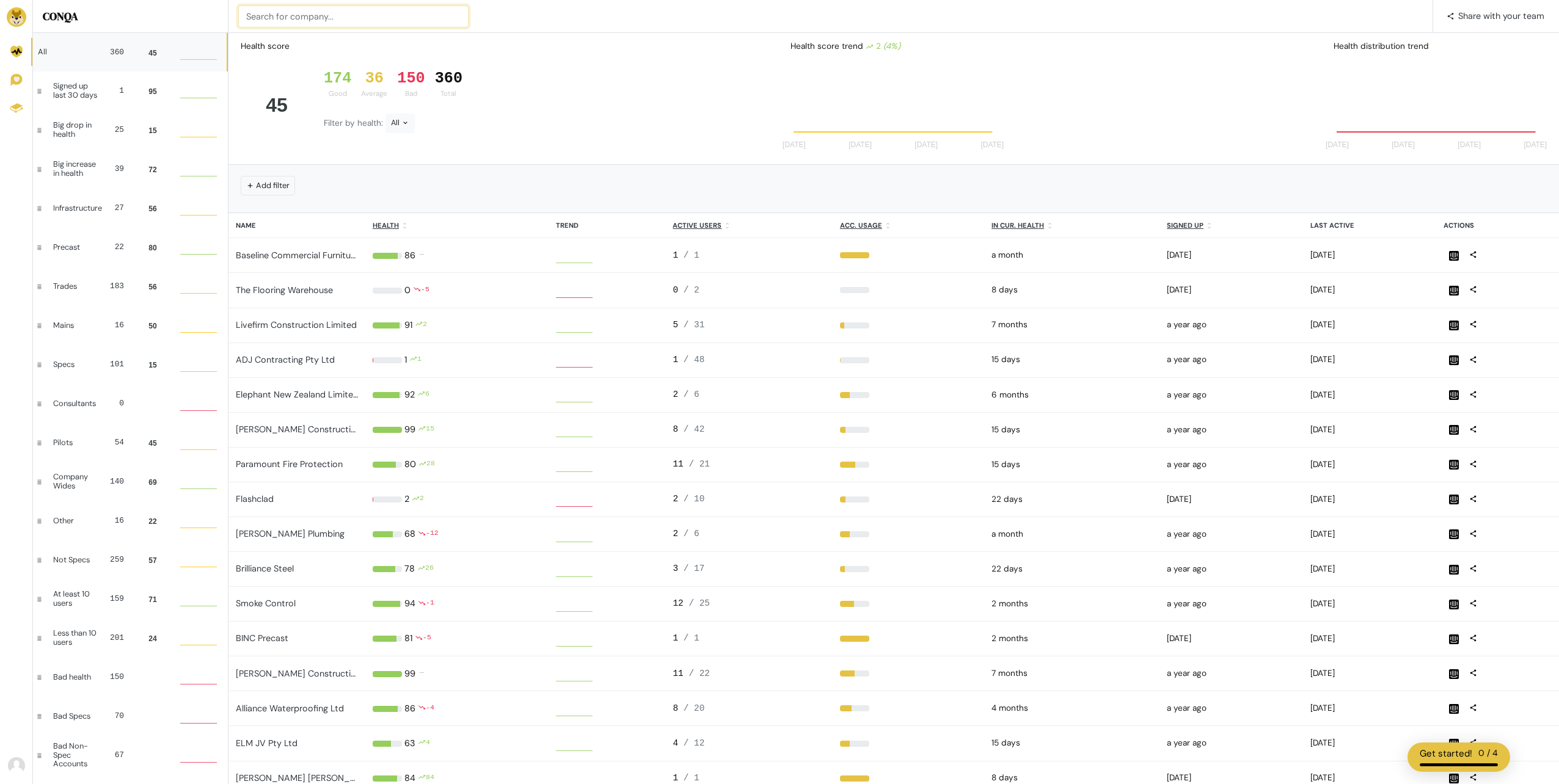
click at [277, 24] on input at bounding box center [354, 16] width 230 height 22
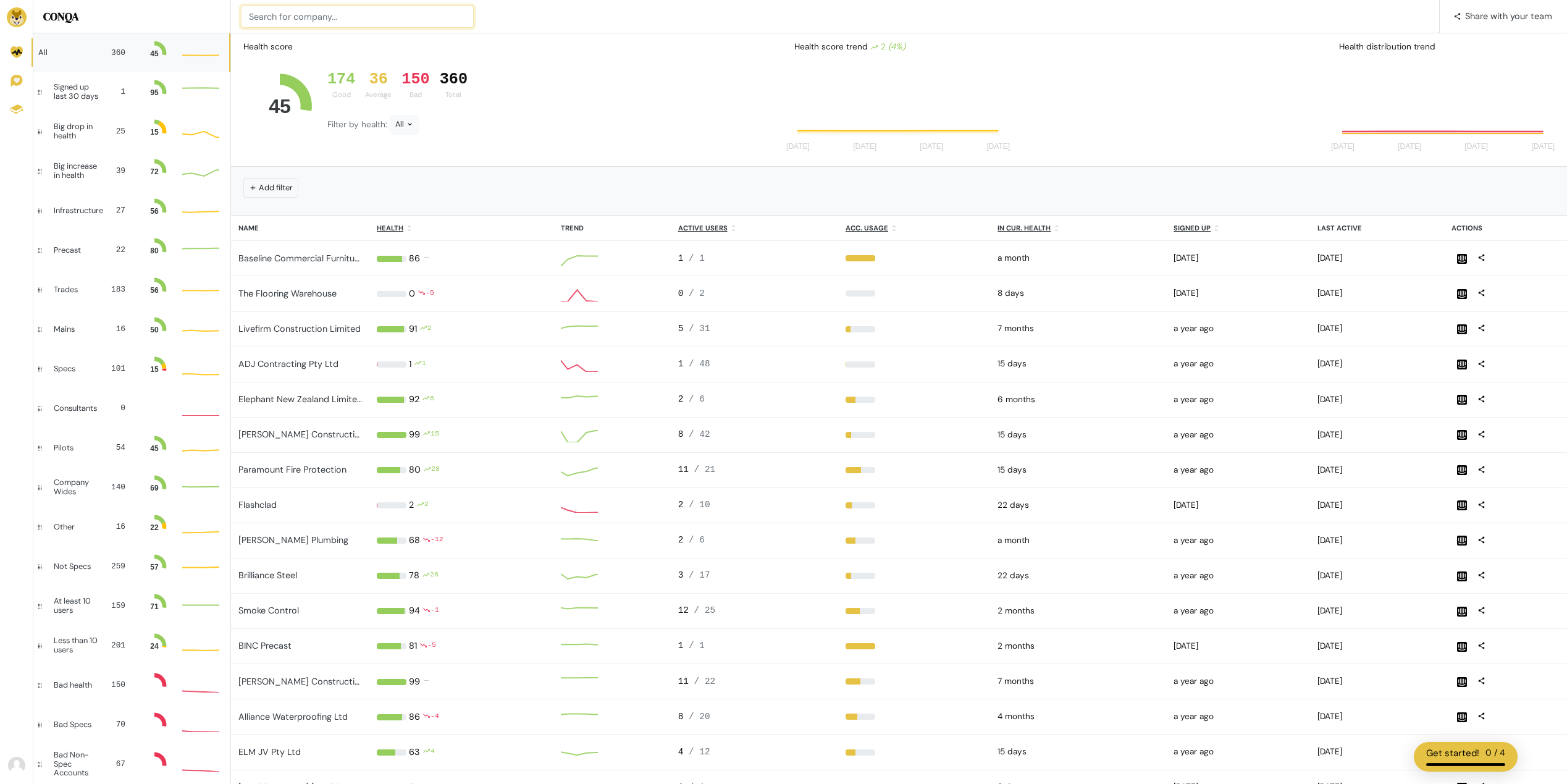
paste input "RCC Earthworks"
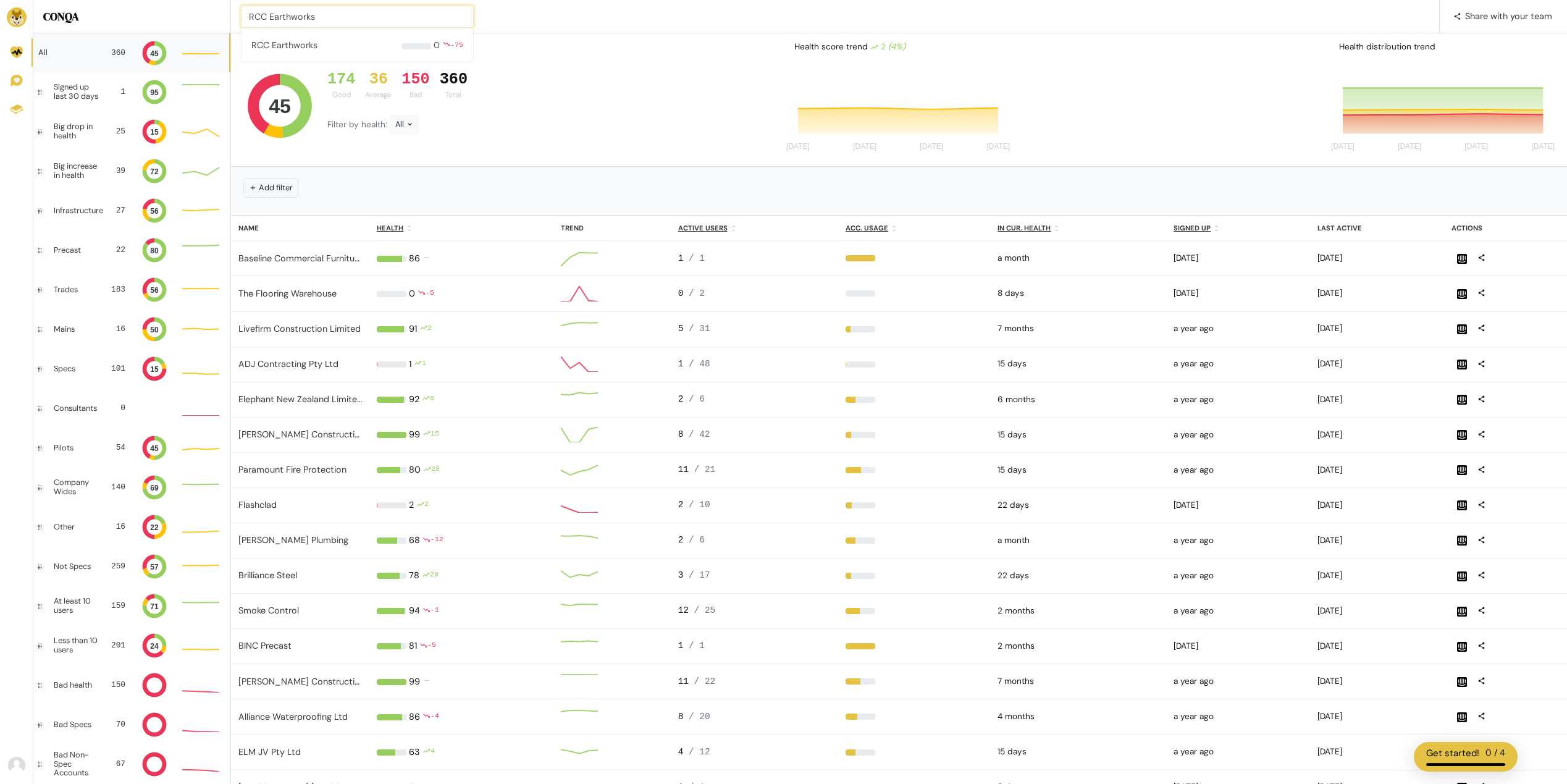
type input "RCC Earthworks"
click at [336, 21] on input at bounding box center [358, 17] width 233 height 22
type input "rcc"
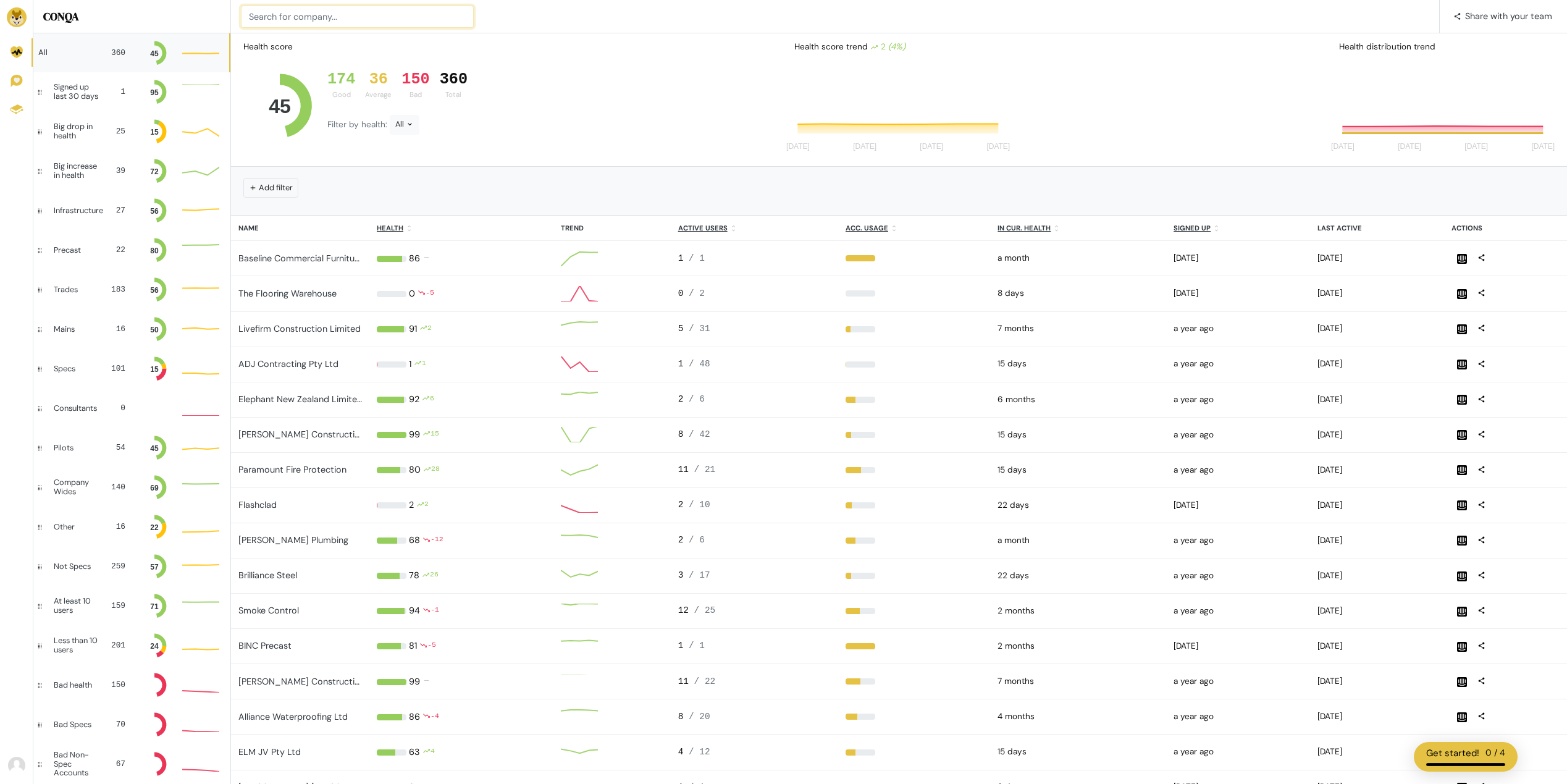
click at [298, 12] on input at bounding box center [358, 17] width 233 height 22
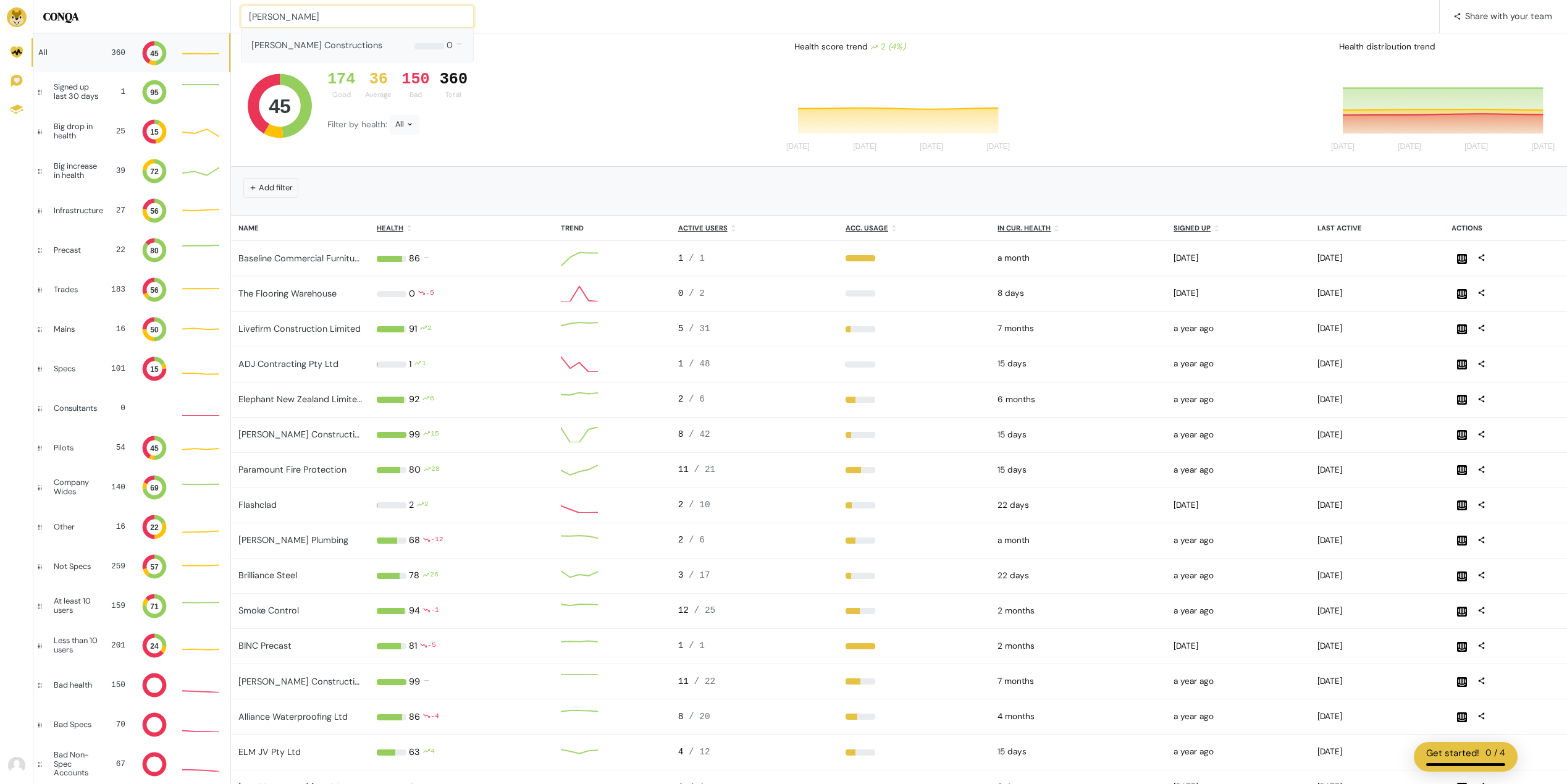
type input "[PERSON_NAME]"
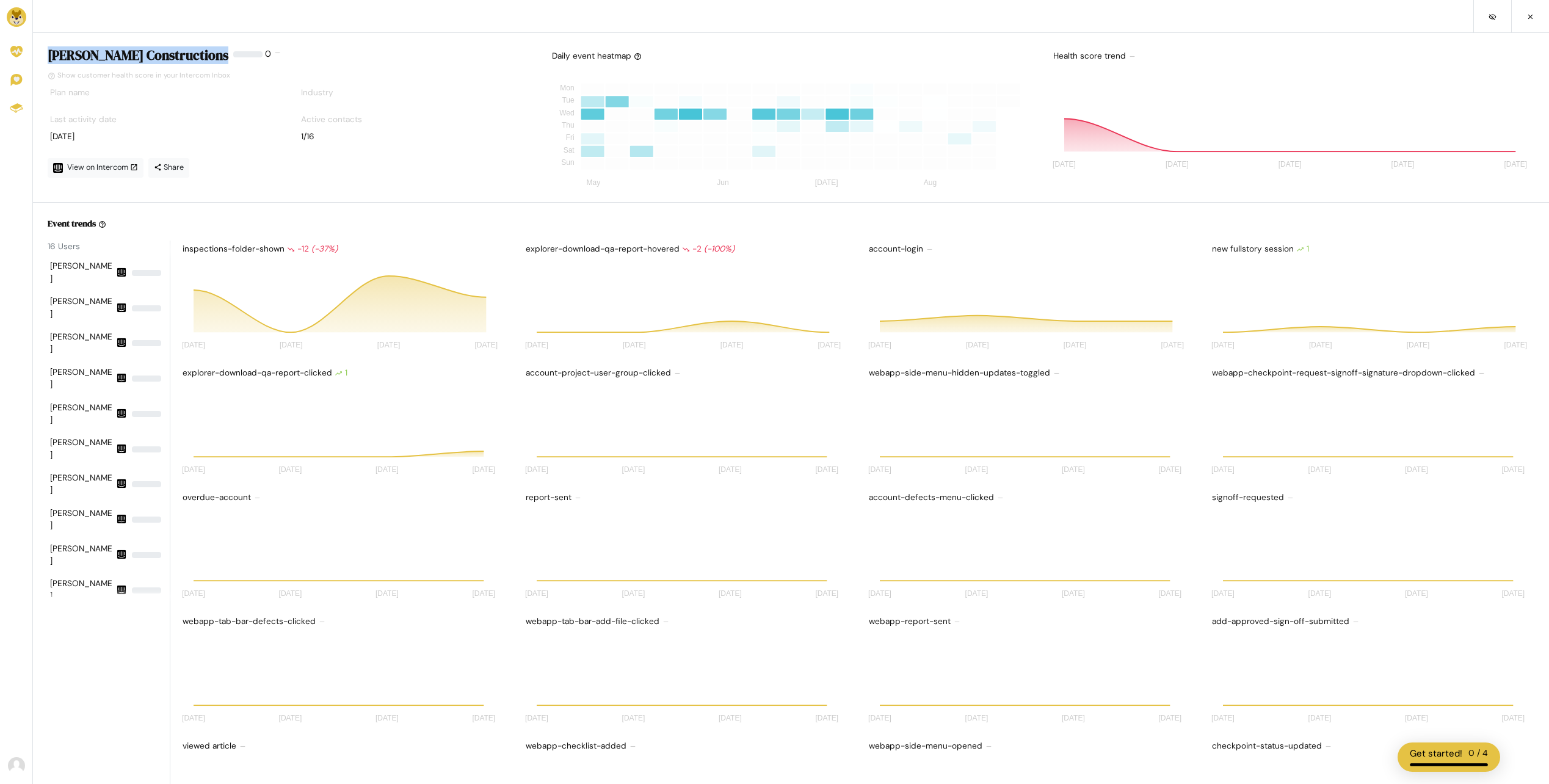
drag, startPoint x: 47, startPoint y: 55, endPoint x: 232, endPoint y: 51, distance: 185.0
click at [232, 51] on div "[PERSON_NAME] Constructions 0 % 0 Show customer health score in your Intercom I…" at bounding box center [289, 124] width 502 height 154
copy div "[PERSON_NAME] Constructions"
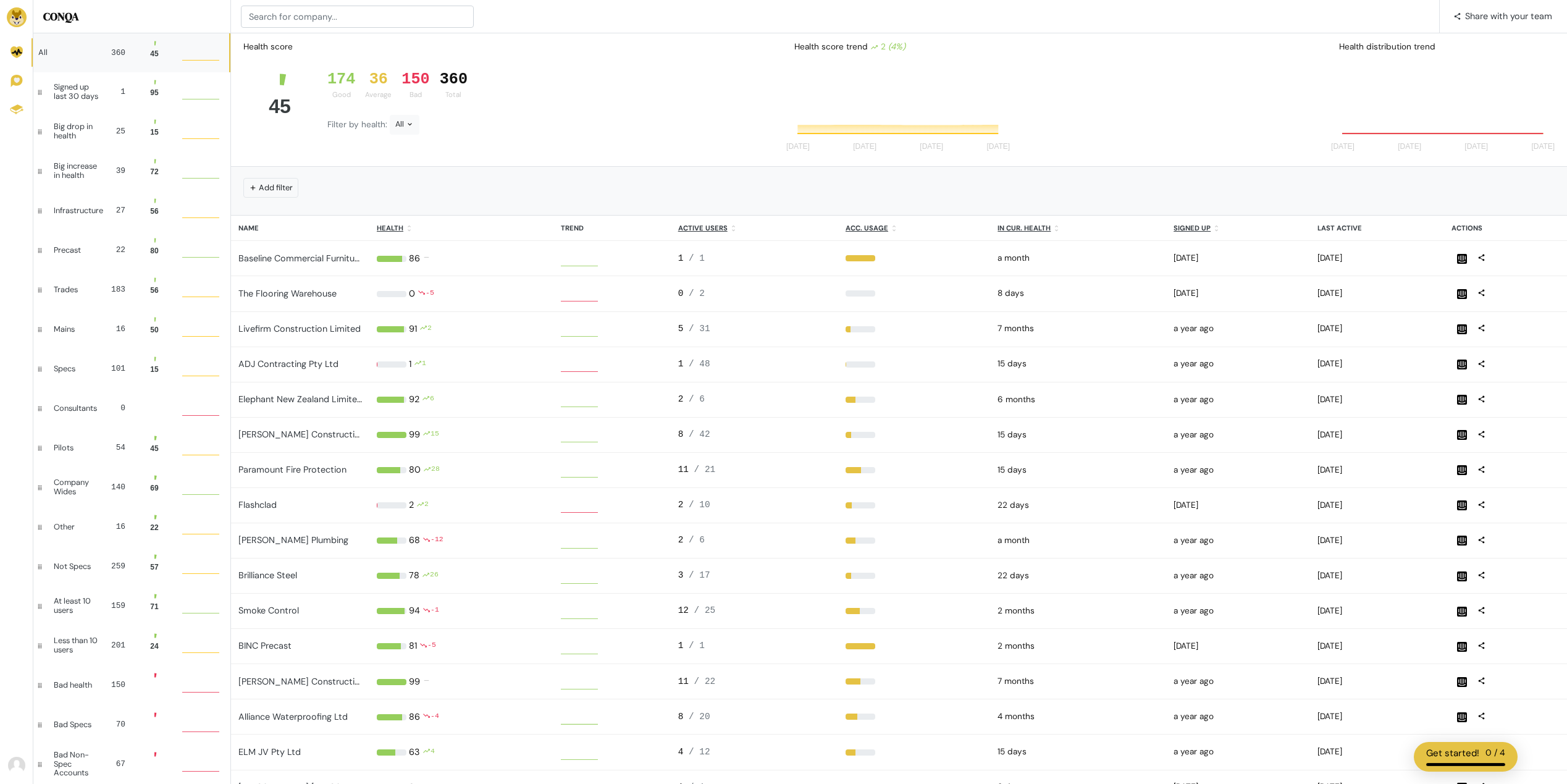
scroll to position [99, 224]
click at [296, 16] on input at bounding box center [358, 17] width 233 height 22
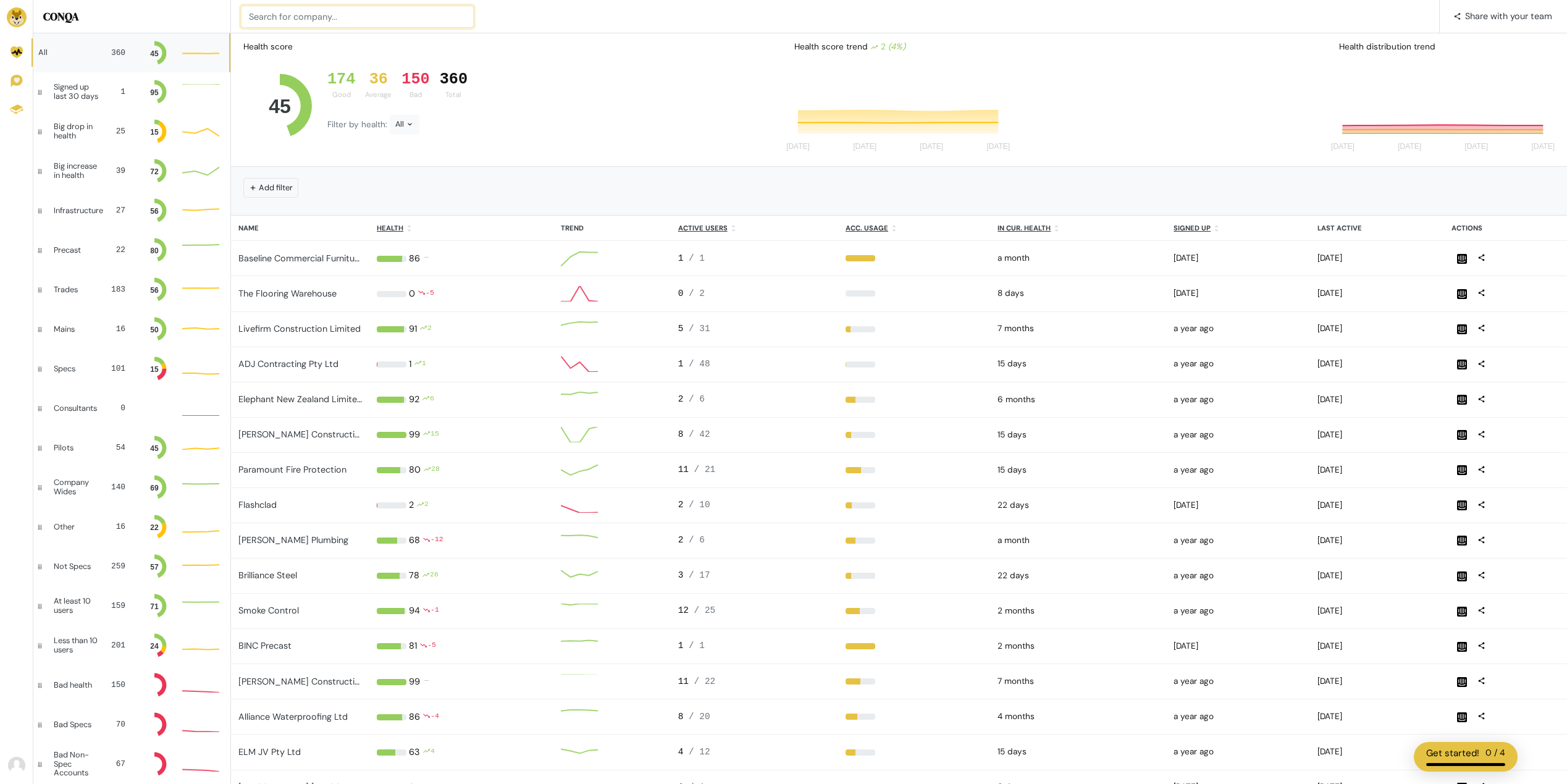
paste input "RISSafety"
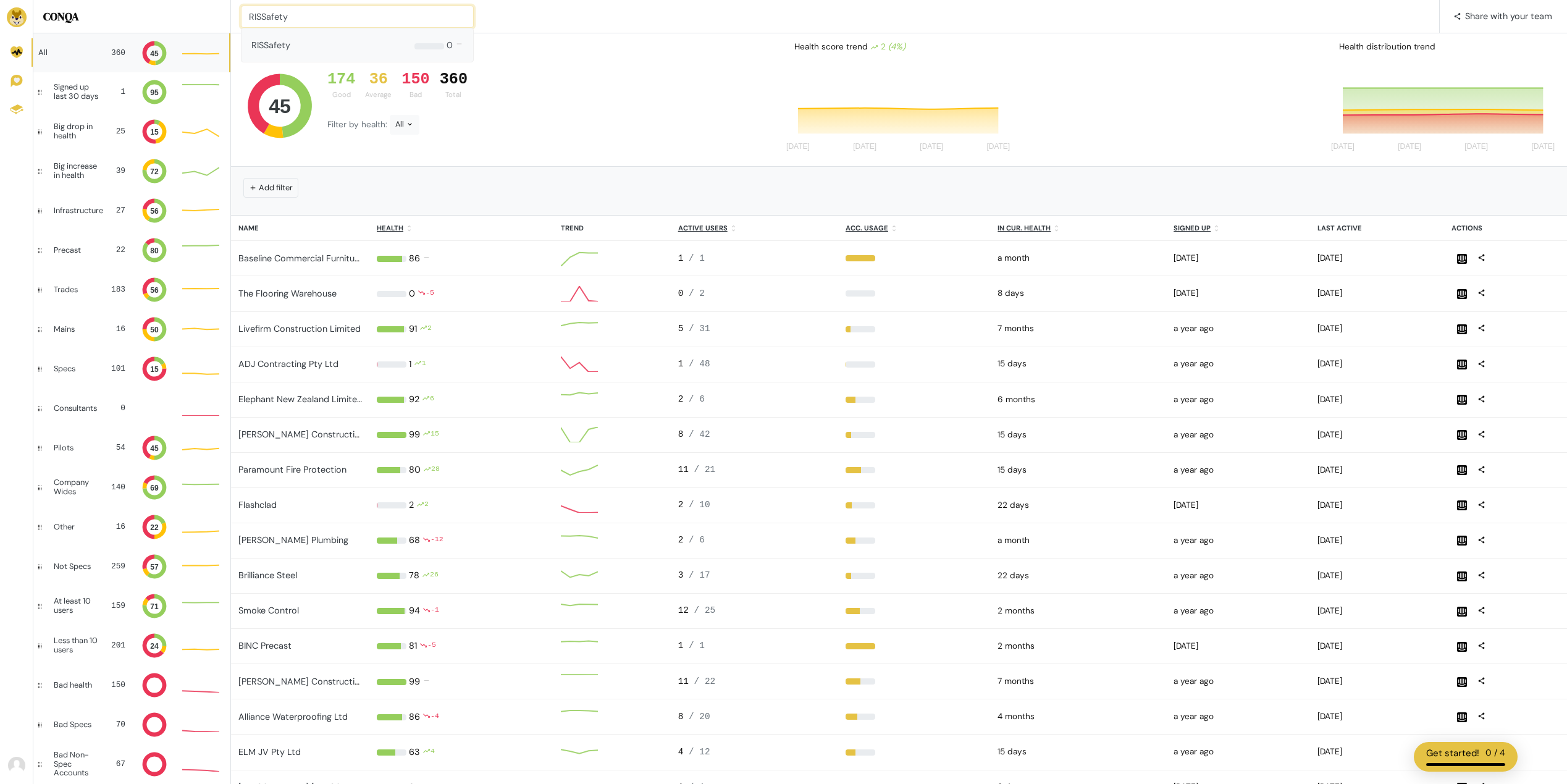
type input "RISSafety"
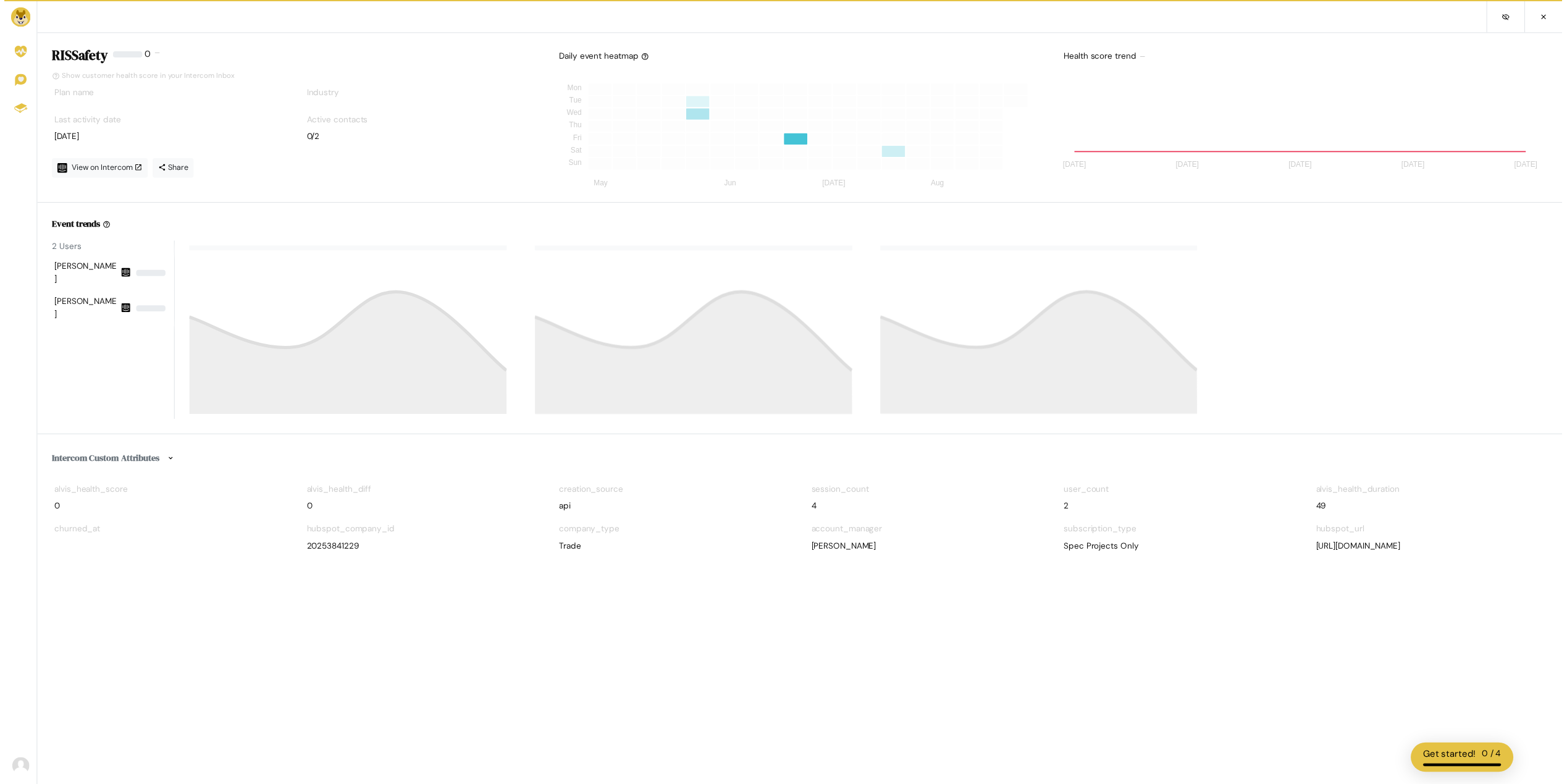
scroll to position [112, 483]
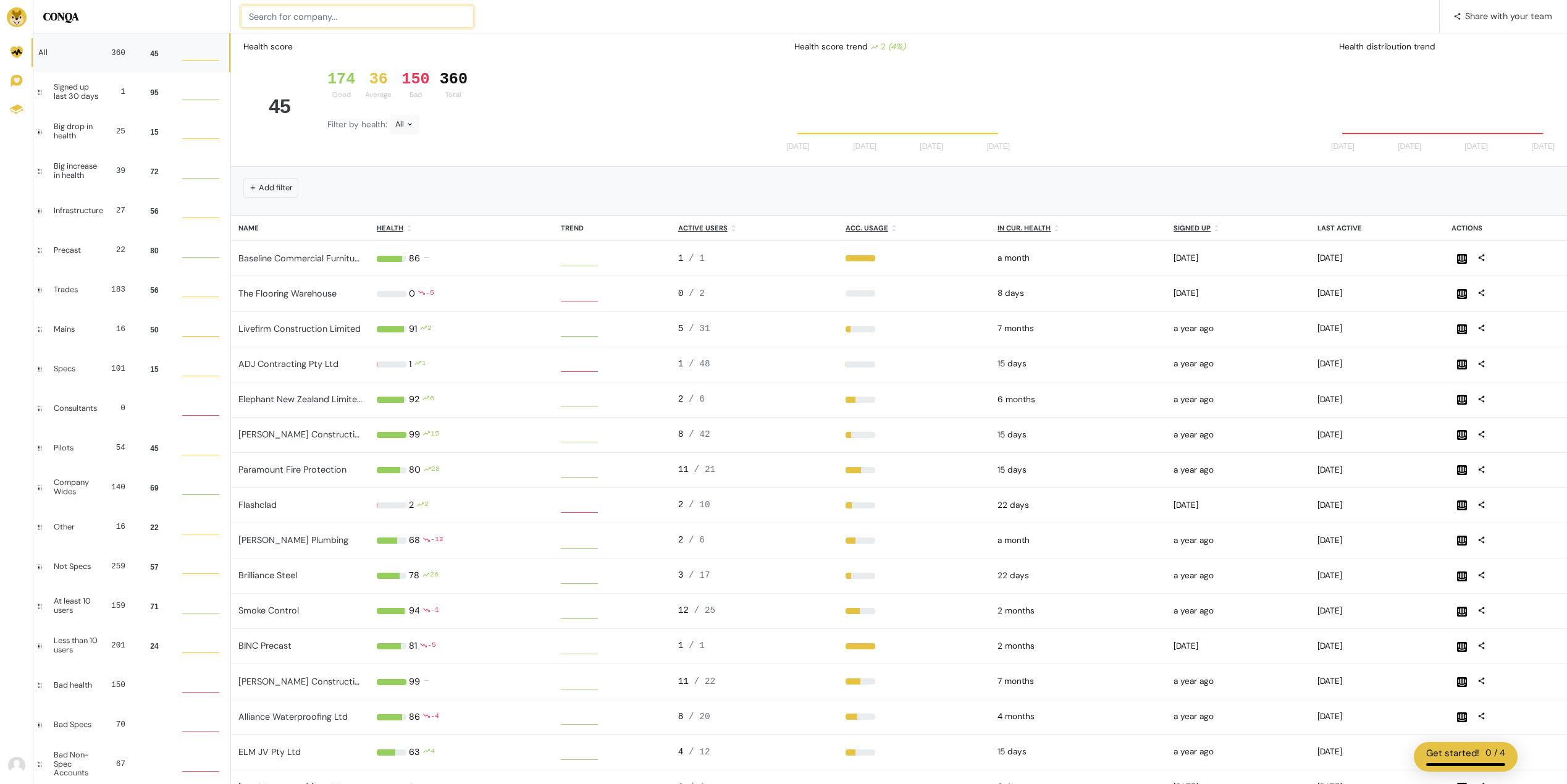
click at [278, 11] on input at bounding box center [358, 17] width 233 height 22
paste input "Sydney Fire Pty Ltd"
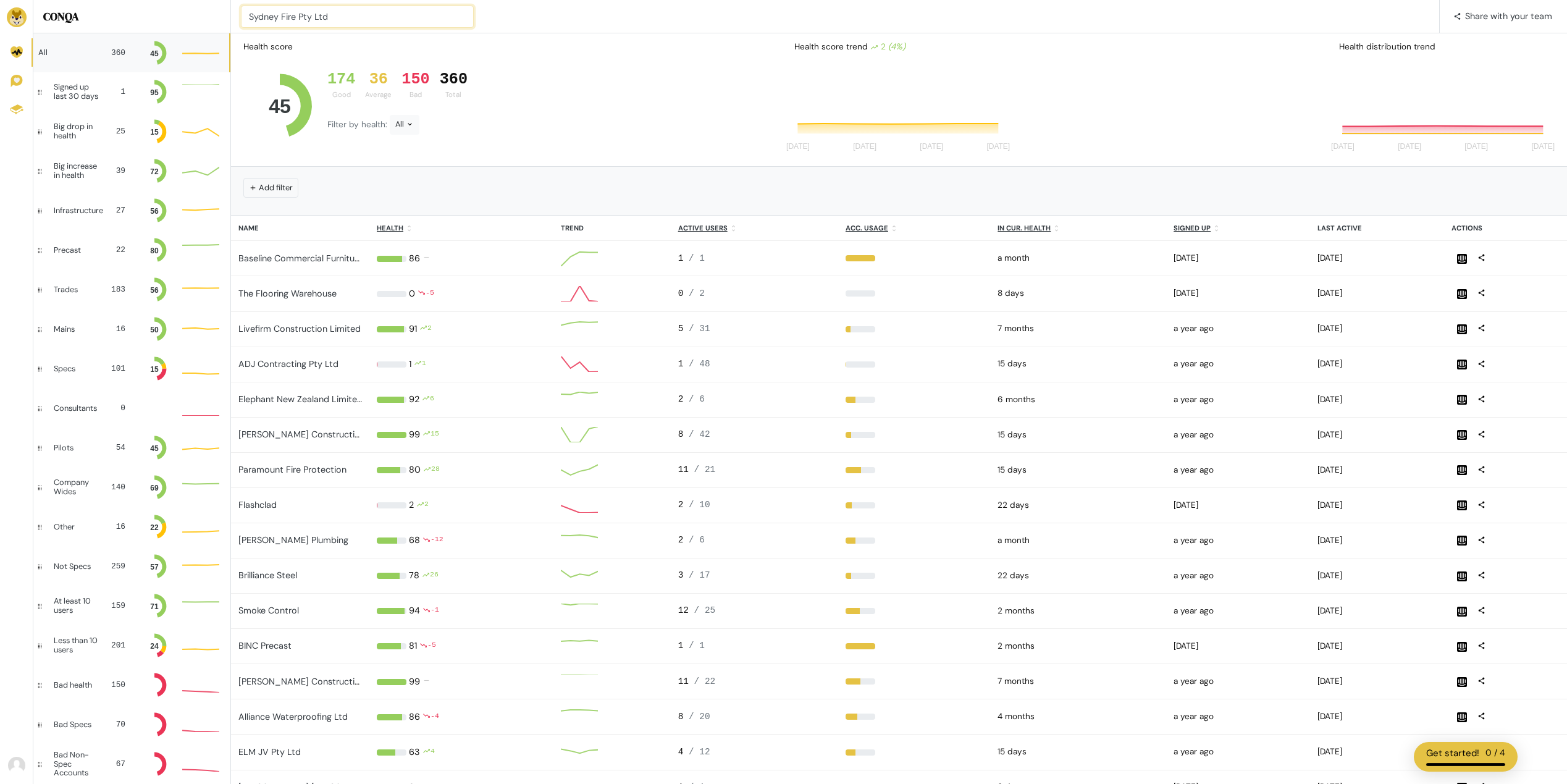
scroll to position [25, 28]
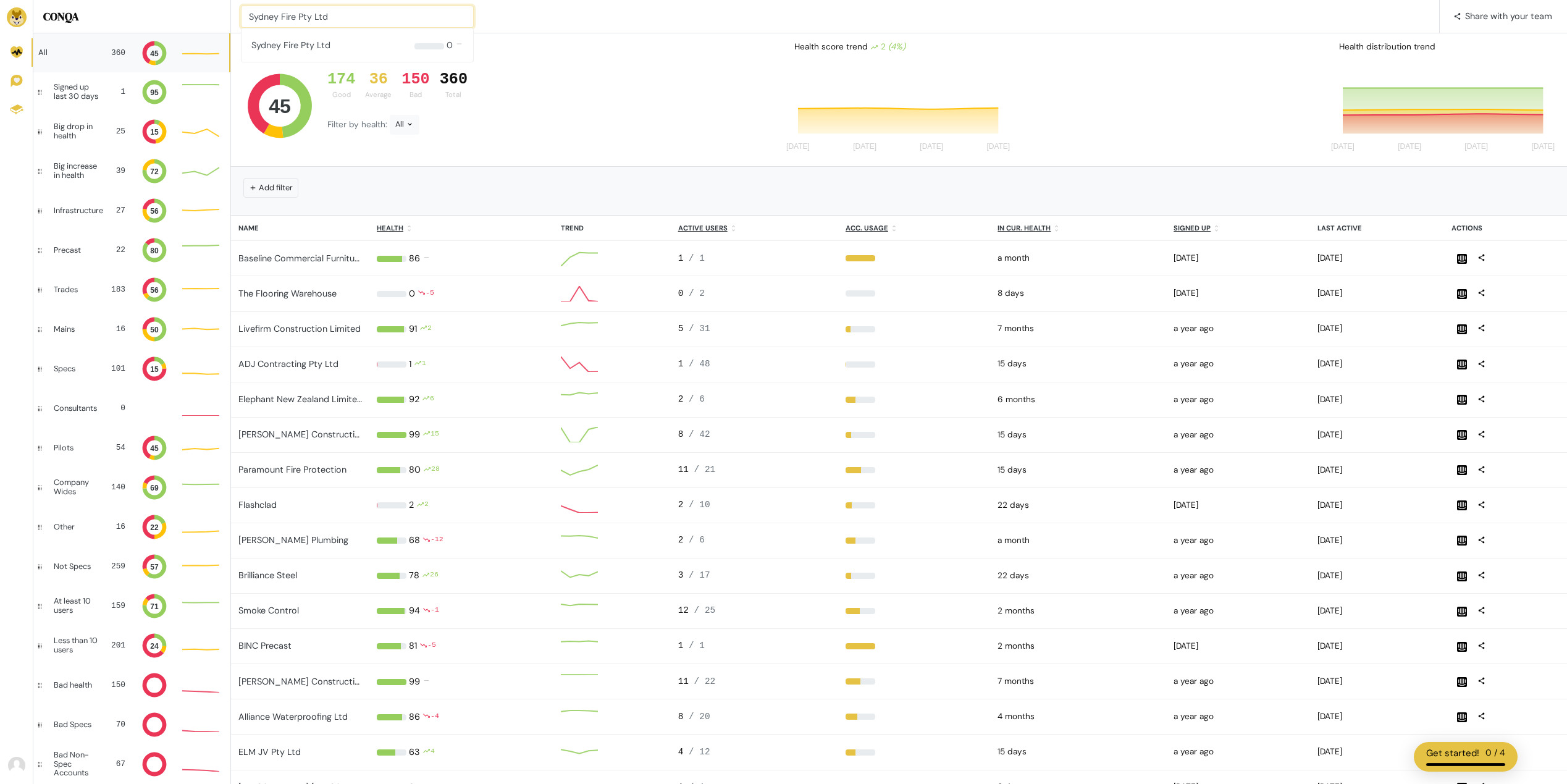
type input "Sydney Fire Pty Ltd"
type input "Sym"
type input "TSG"
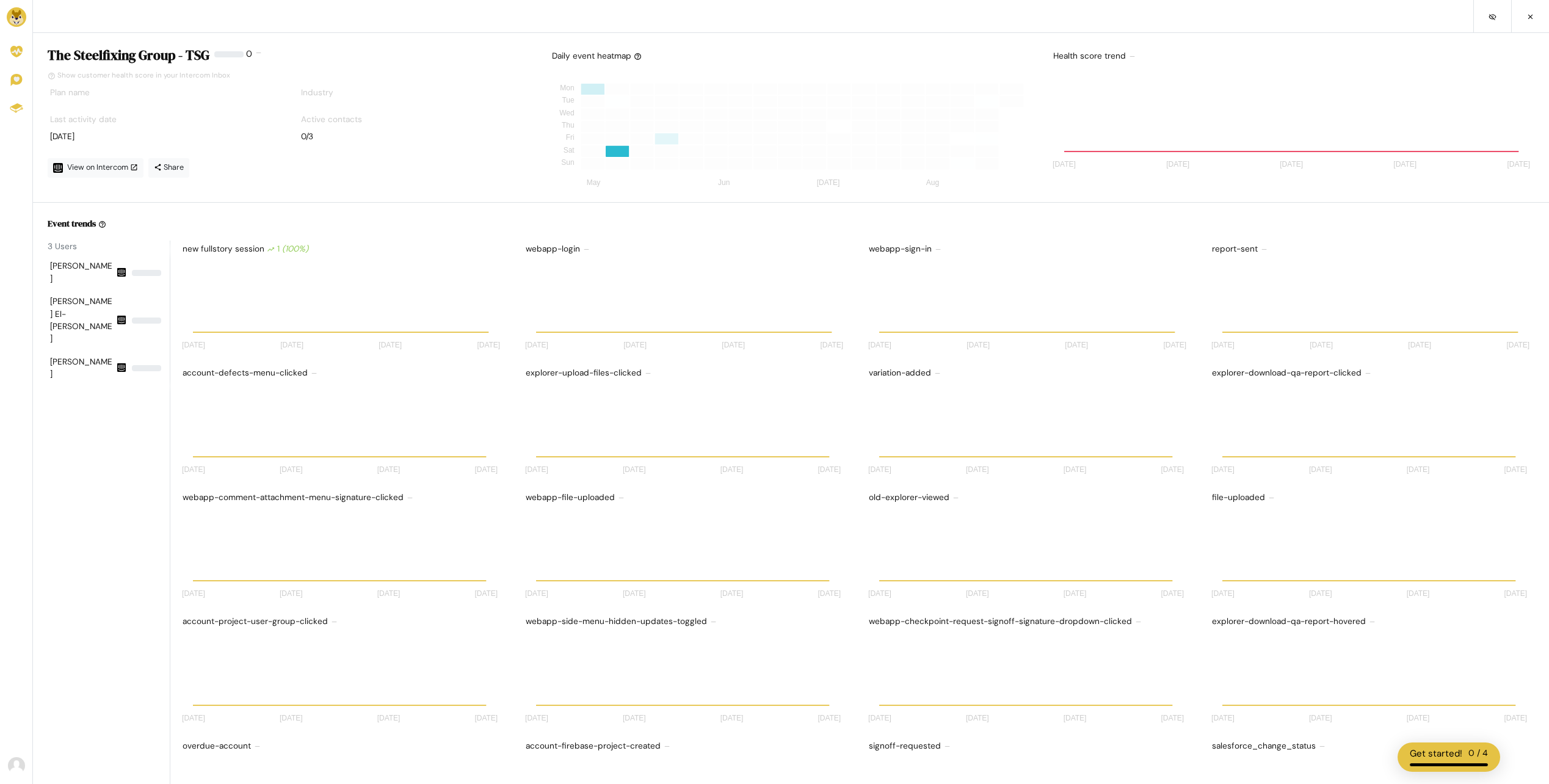
scroll to position [10, 10]
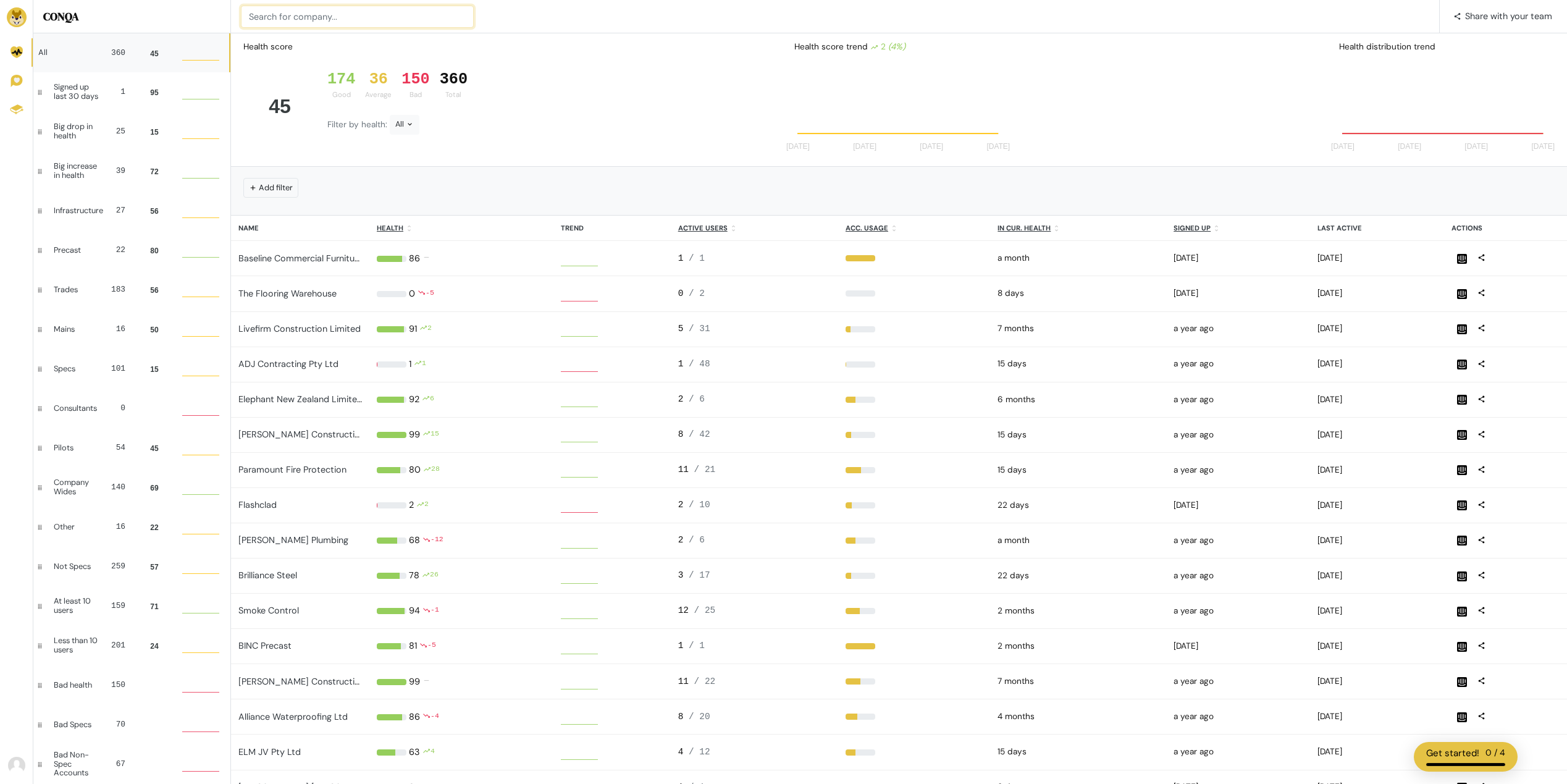
click at [311, 16] on input at bounding box center [358, 17] width 233 height 22
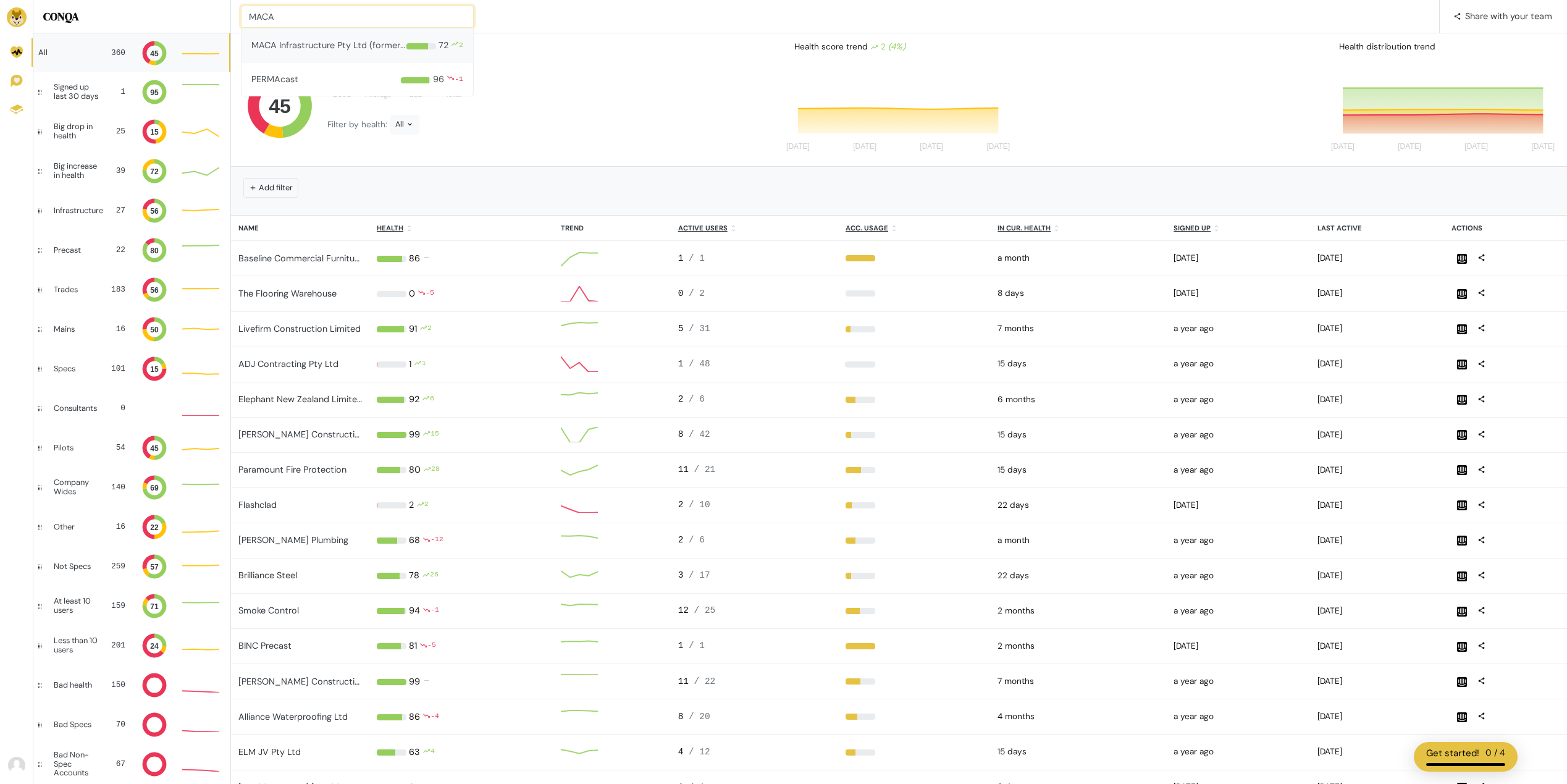
type input "MACA"
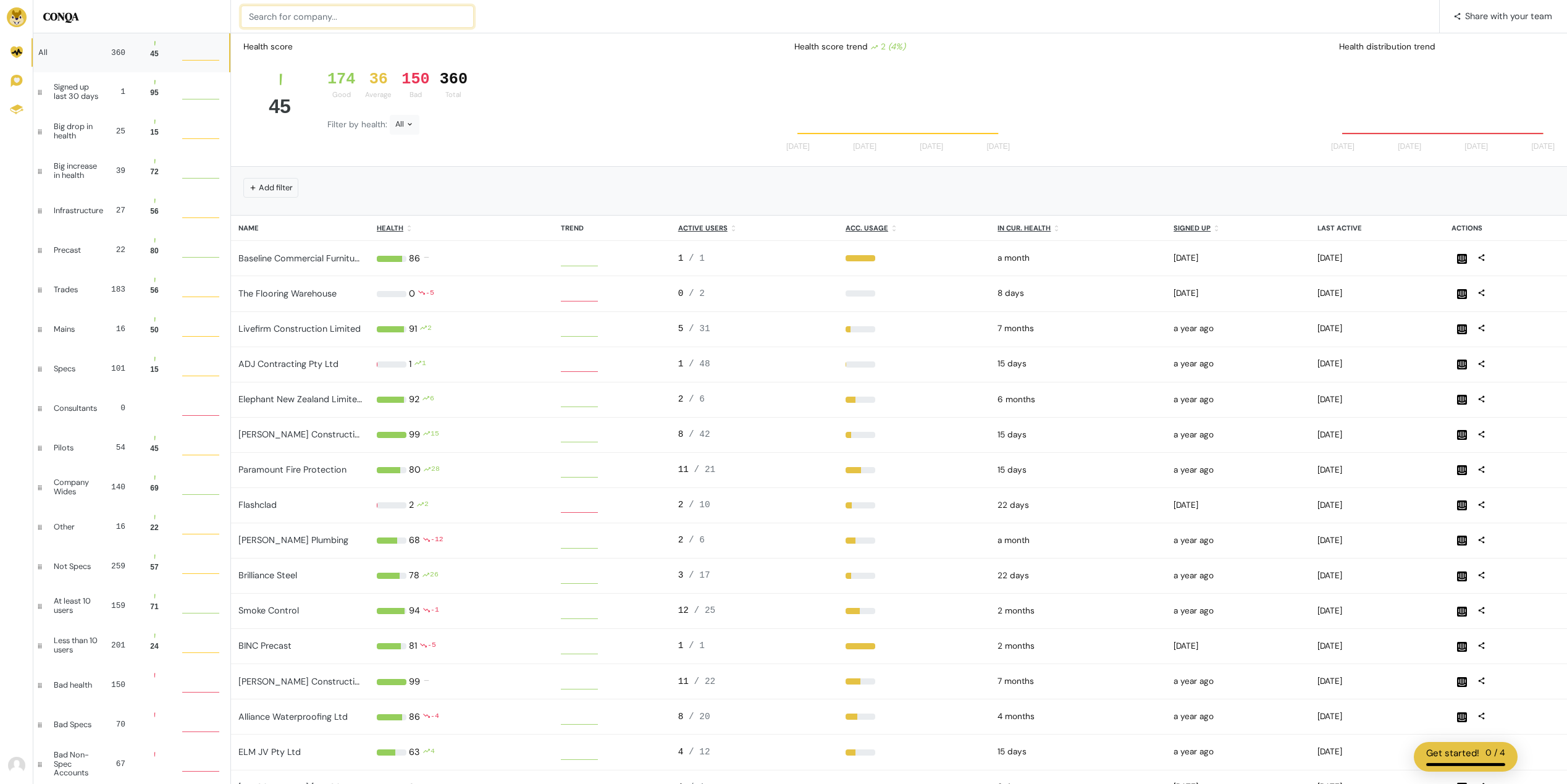
click at [291, 18] on input at bounding box center [358, 17] width 233 height 22
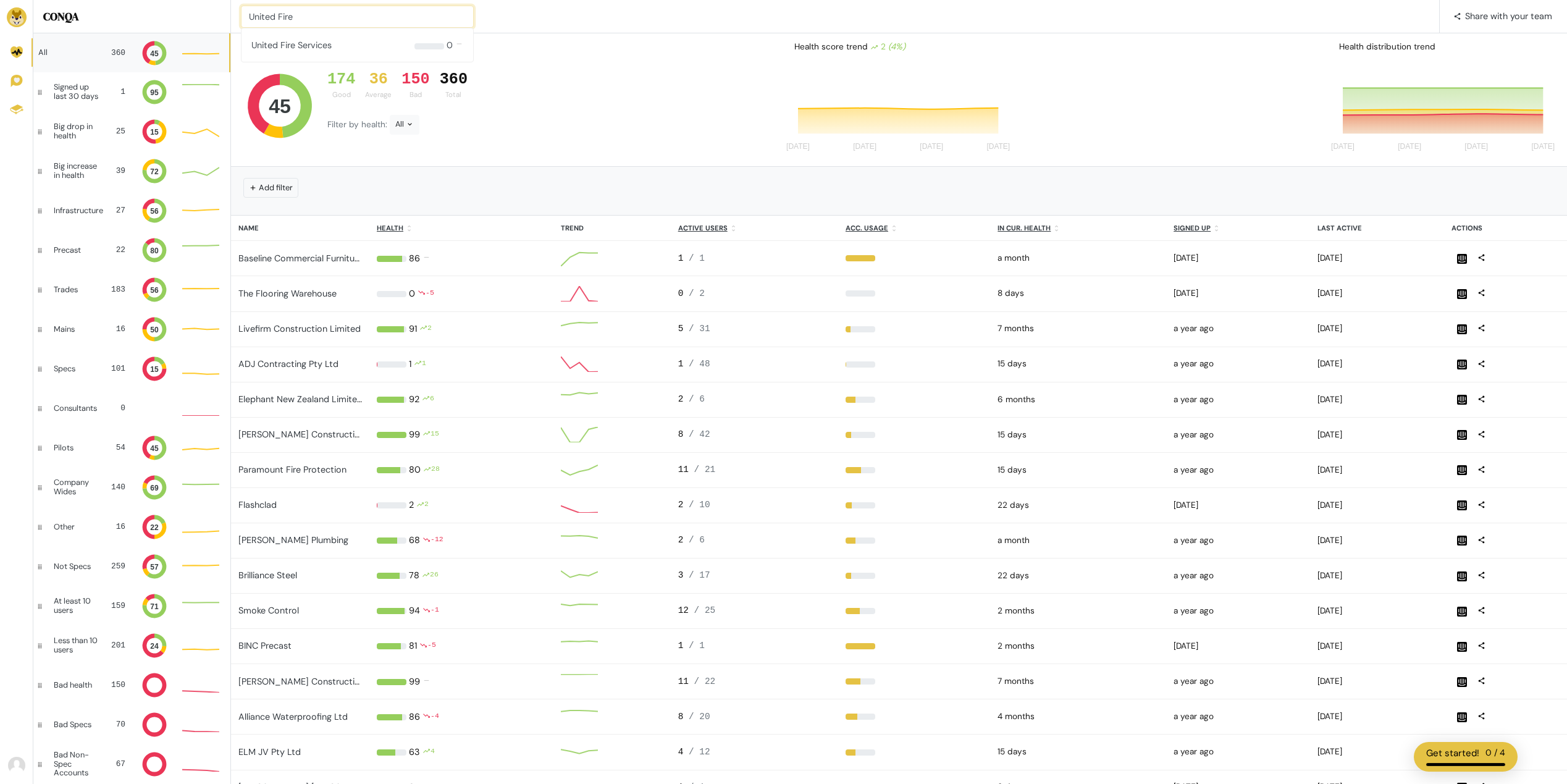
type input "United Fire"
click at [301, 18] on input at bounding box center [358, 17] width 233 height 22
type input "Walmay"
click at [331, 6] on input at bounding box center [358, 17] width 233 height 22
type input "Wild River"
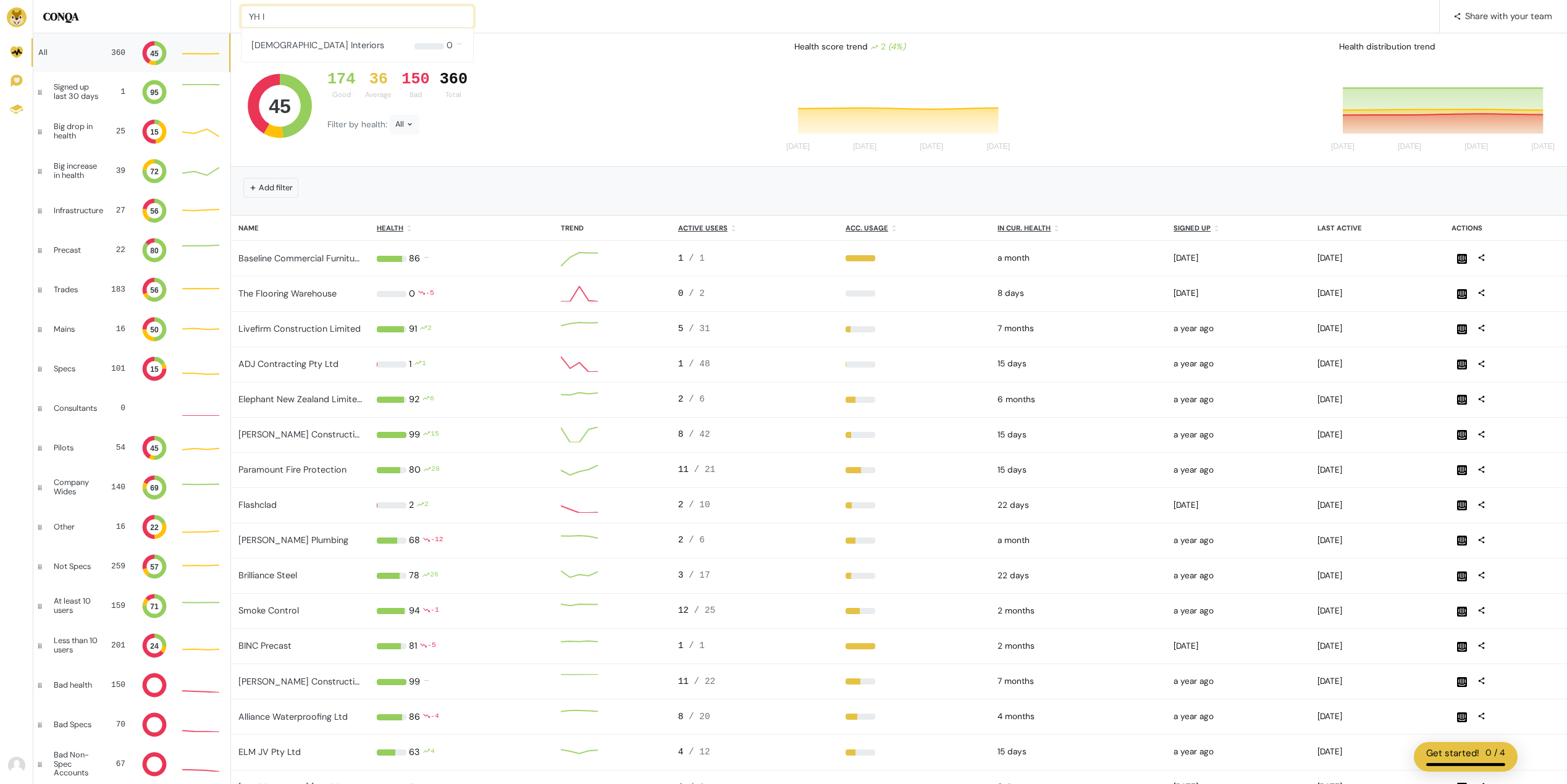
type input "YH I"
type input "Zafa"
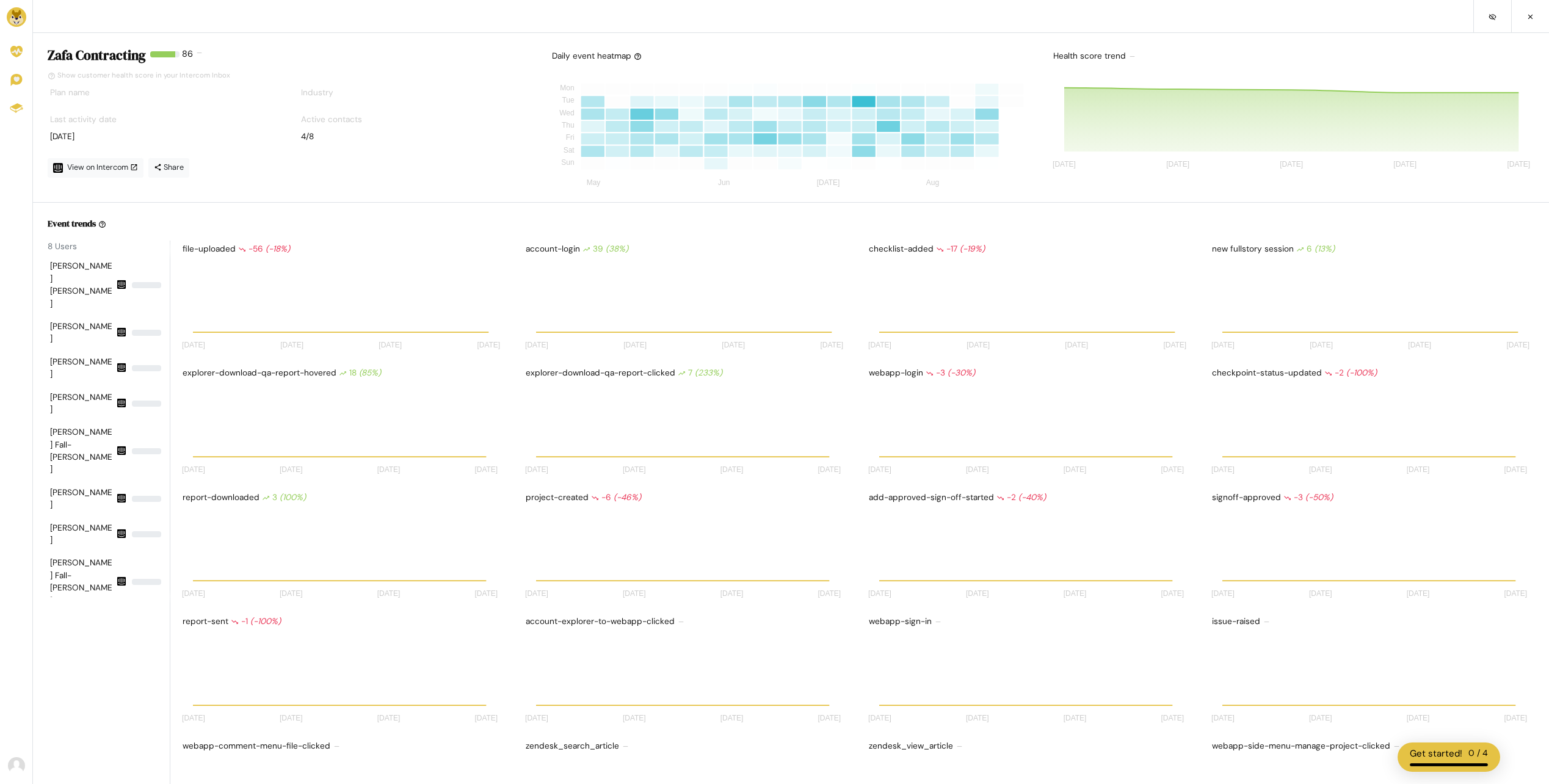
scroll to position [98, 315]
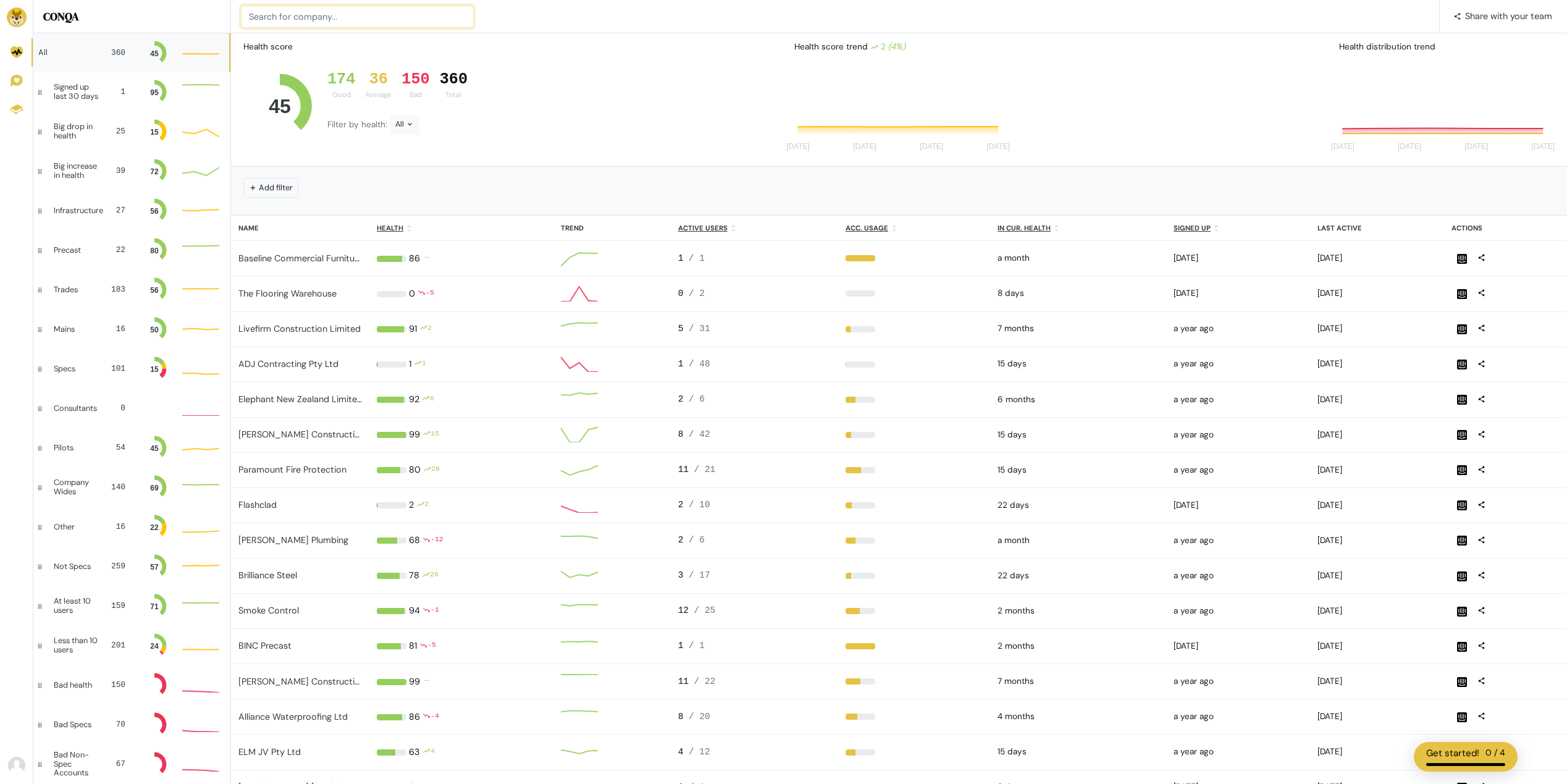
click at [307, 18] on input at bounding box center [358, 17] width 233 height 22
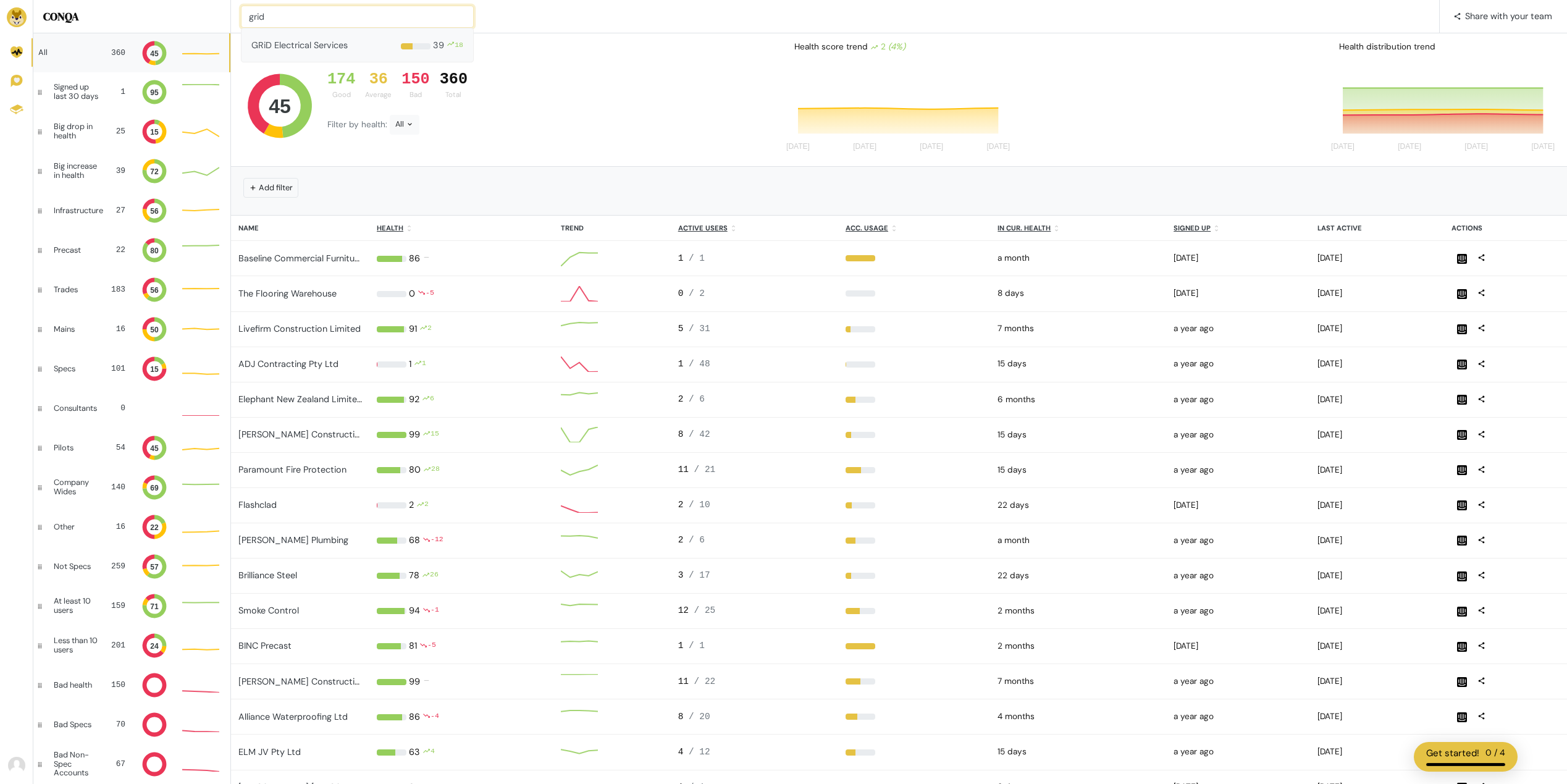
type input "grid"
